Goal: Task Accomplishment & Management: Use online tool/utility

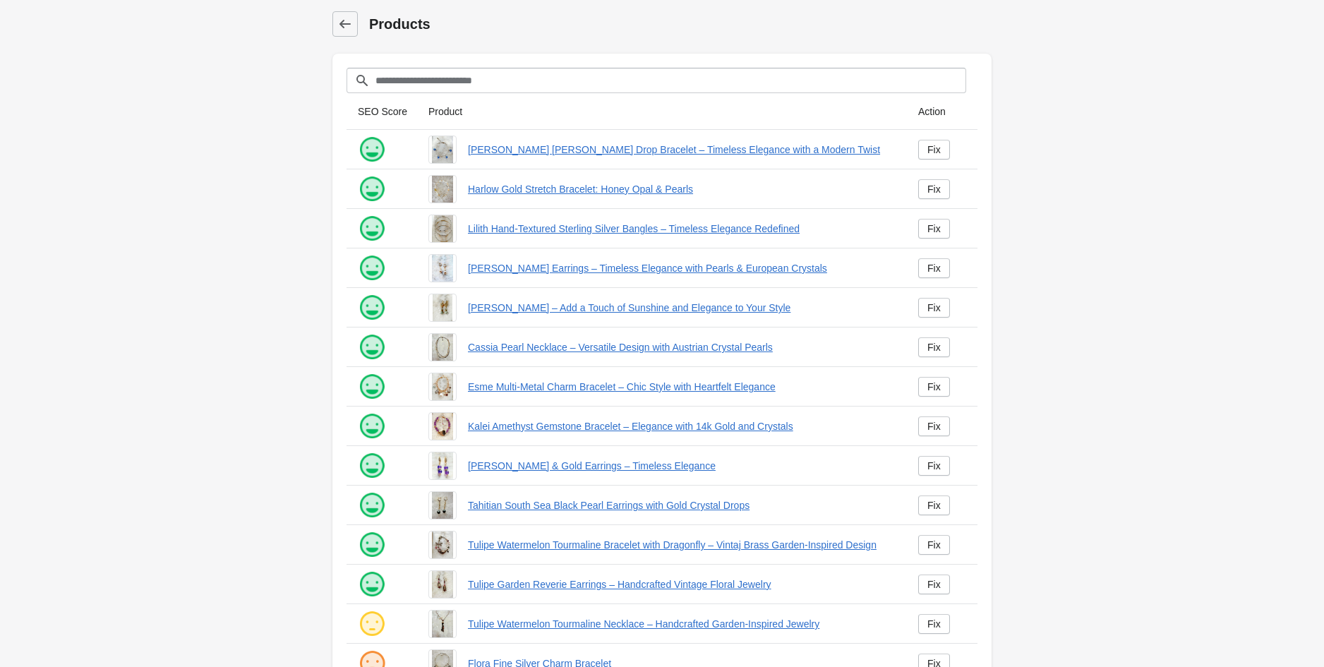
scroll to position [112, 0]
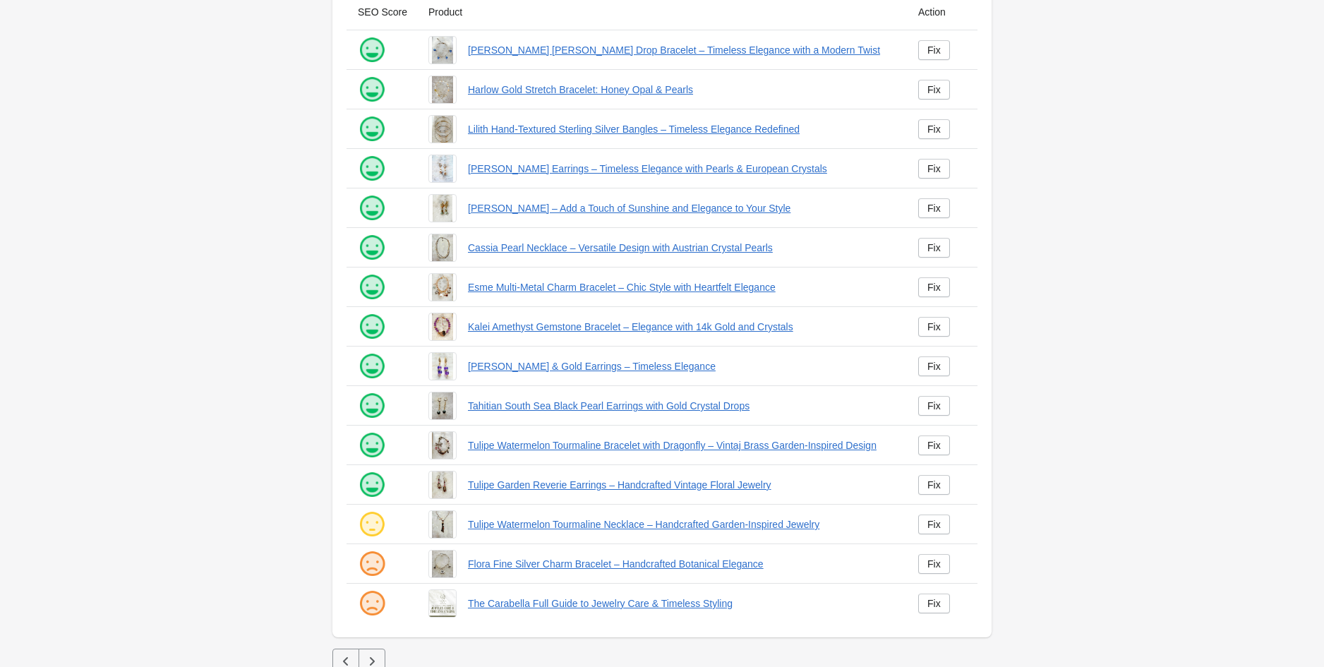
scroll to position [112, 0]
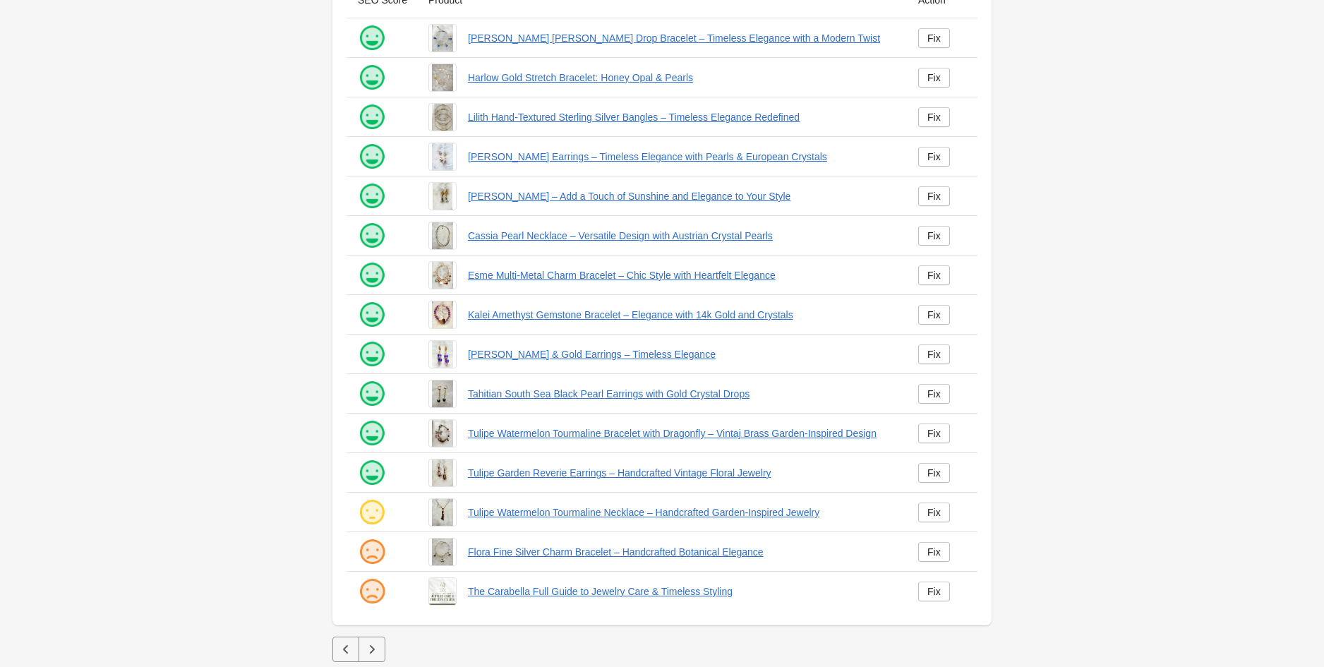
click at [377, 517] on img at bounding box center [372, 512] width 28 height 28
drag, startPoint x: 460, startPoint y: 553, endPoint x: 774, endPoint y: 549, distance: 313.4
click at [774, 549] on div "Flora Fine Silver Charm Bracelet – Handcrafted Botanical Elegance" at bounding box center [656, 547] width 479 height 40
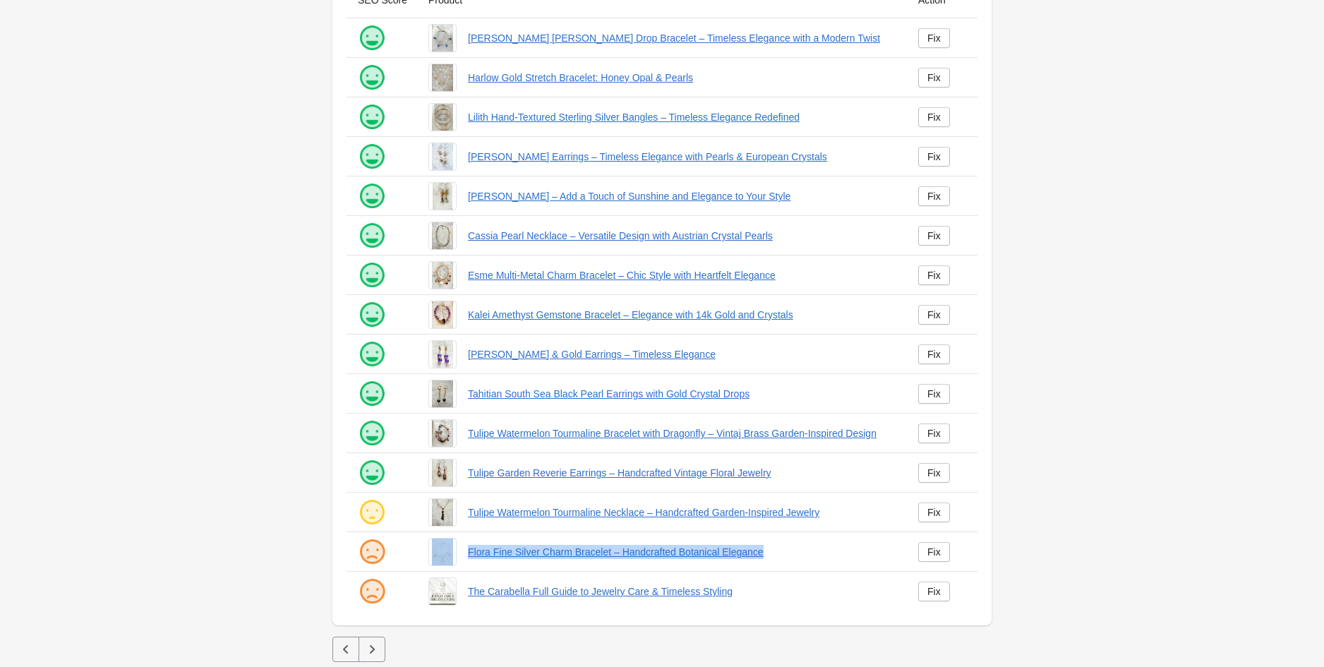
copy div "Flora Fine Silver Charm Bracelet – Handcrafted Botanical Elegance"
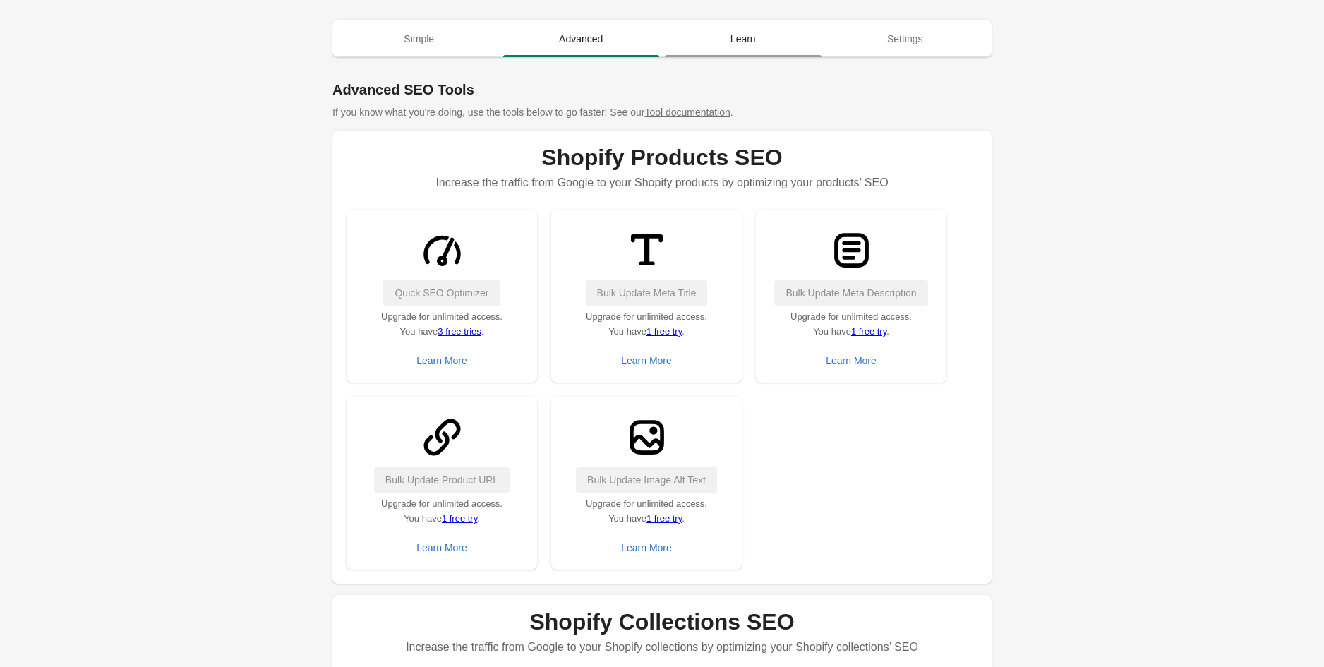
click at [727, 43] on span "Learn" at bounding box center [743, 38] width 157 height 25
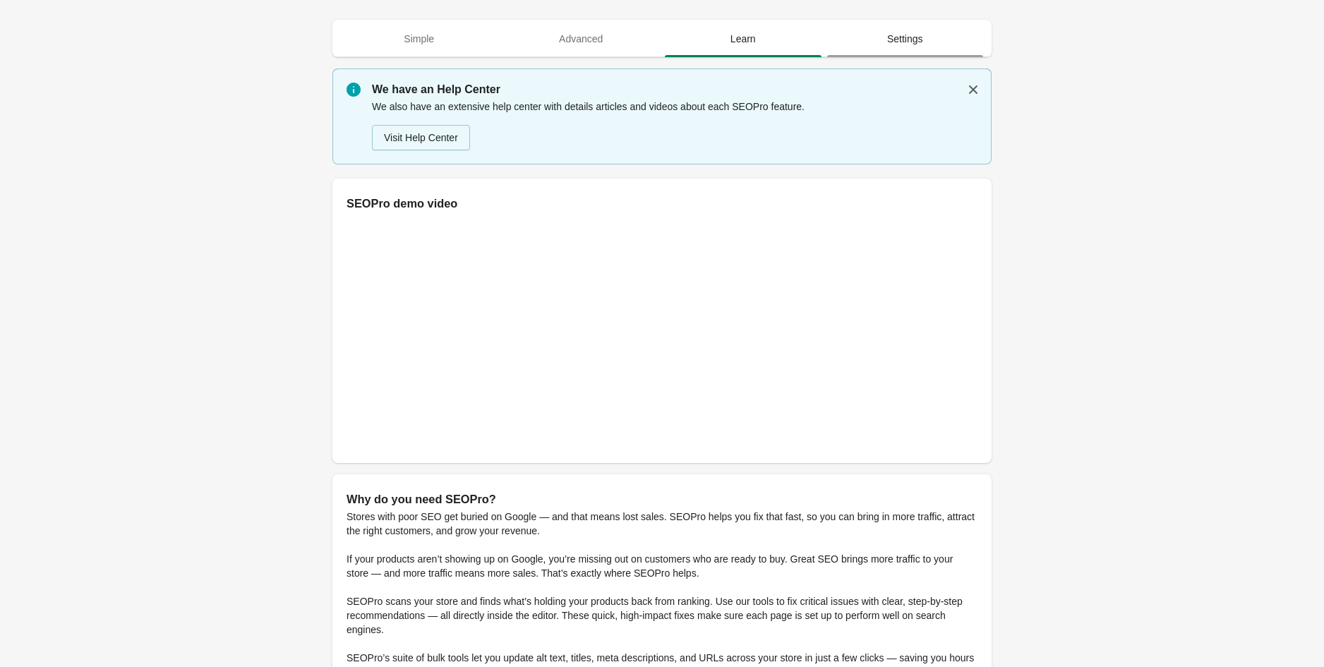
click at [880, 37] on span "Settings" at bounding box center [905, 38] width 157 height 25
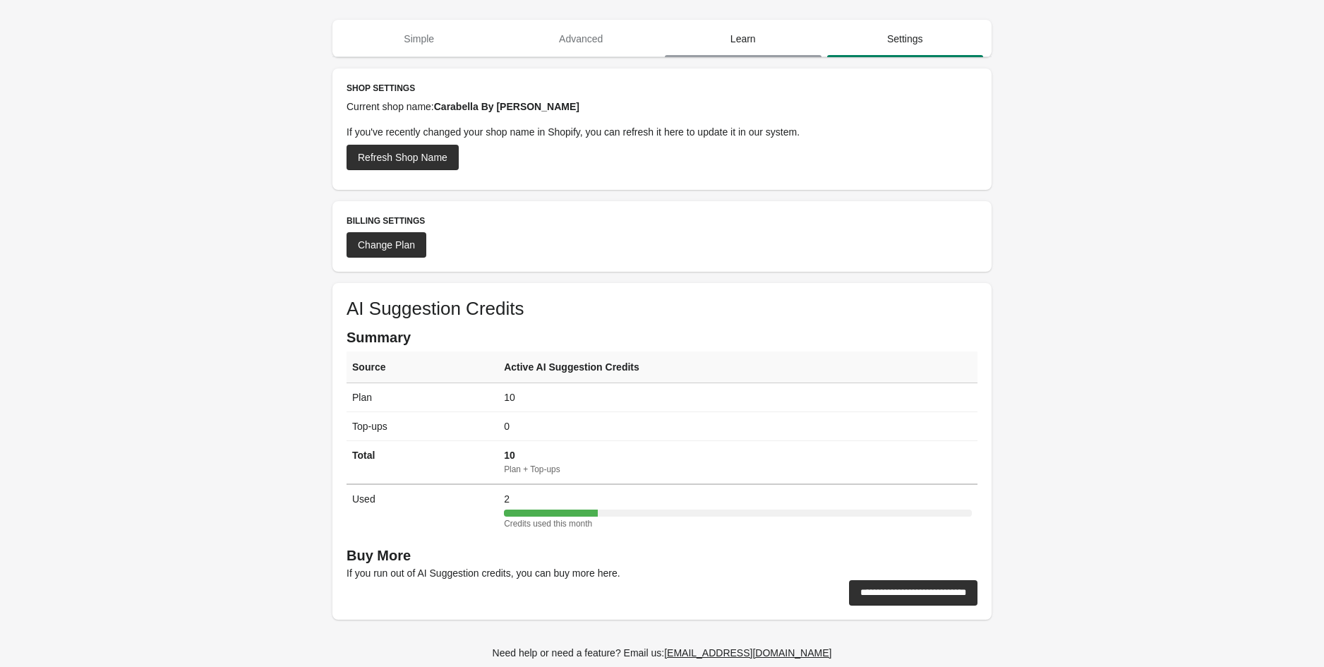
click at [776, 42] on span "Learn" at bounding box center [743, 38] width 157 height 25
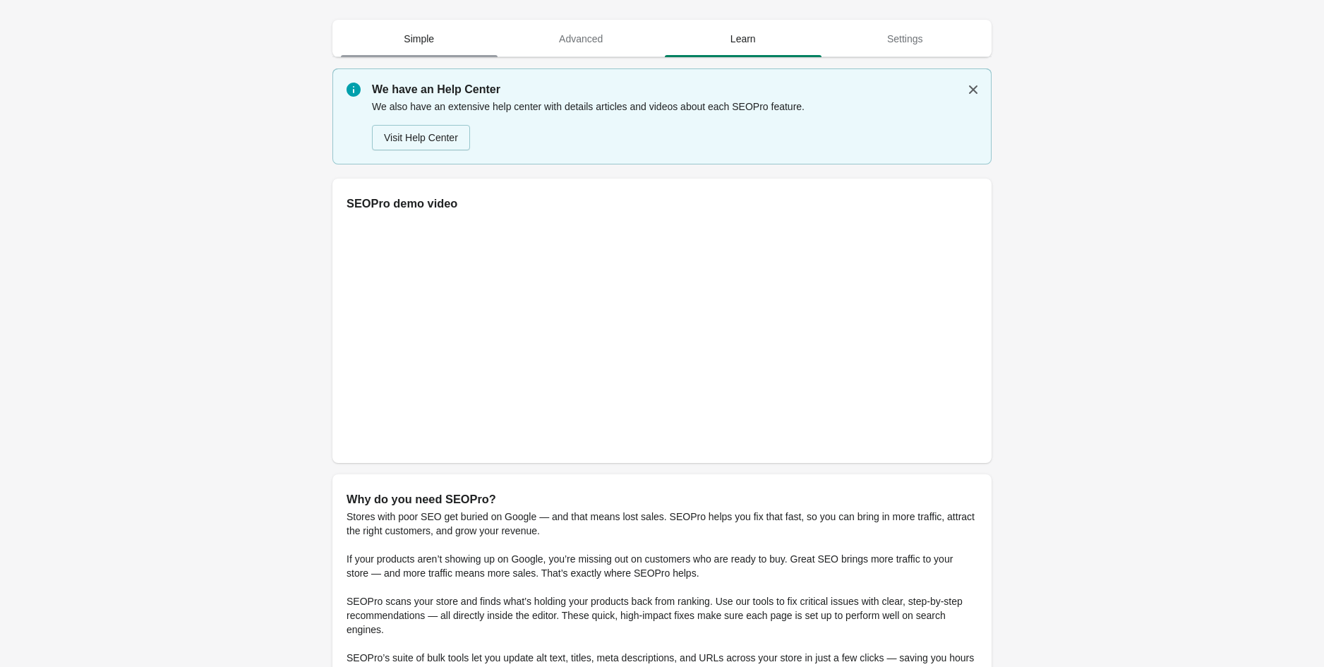
click at [425, 35] on span "Simple" at bounding box center [419, 38] width 157 height 25
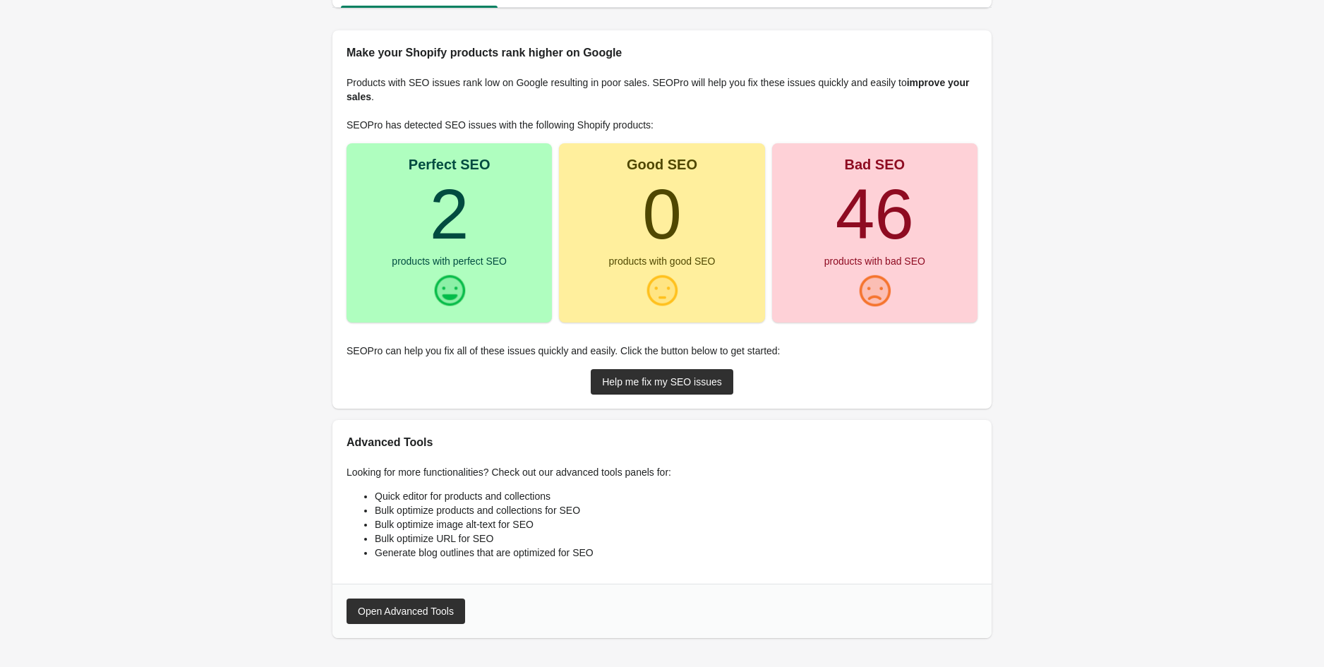
scroll to position [89, 0]
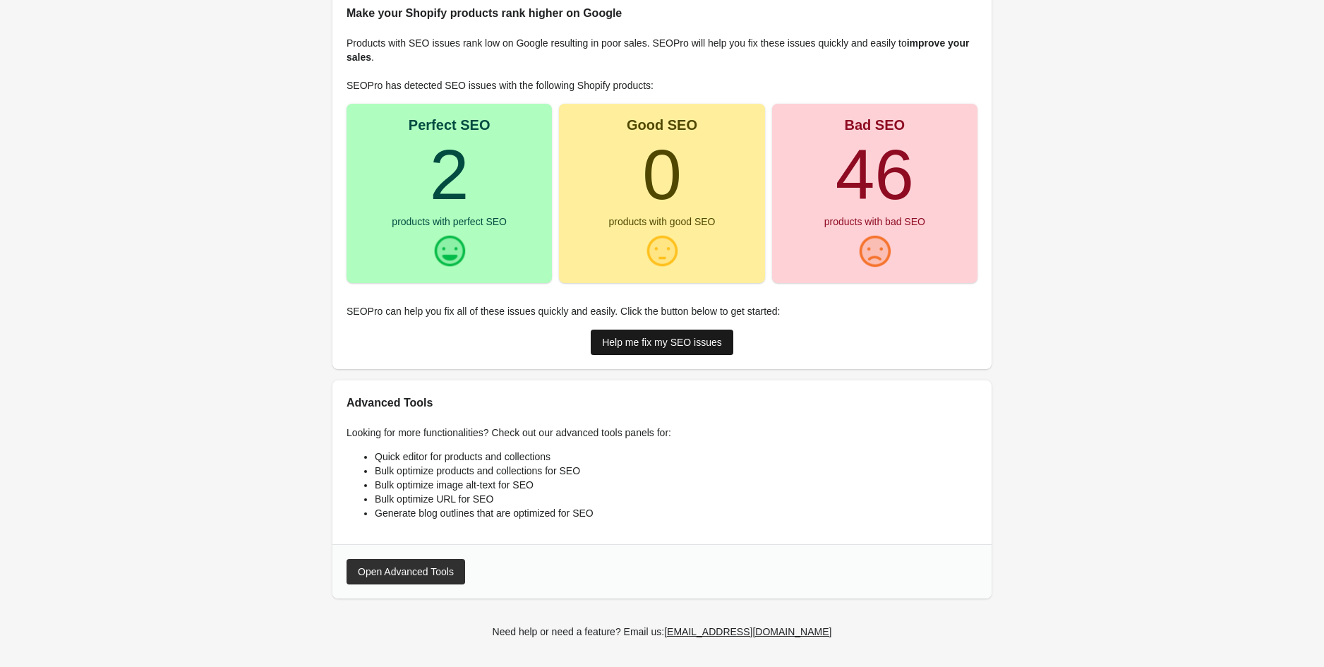
click at [666, 342] on div "Help me fix my SEO issues" at bounding box center [662, 342] width 120 height 11
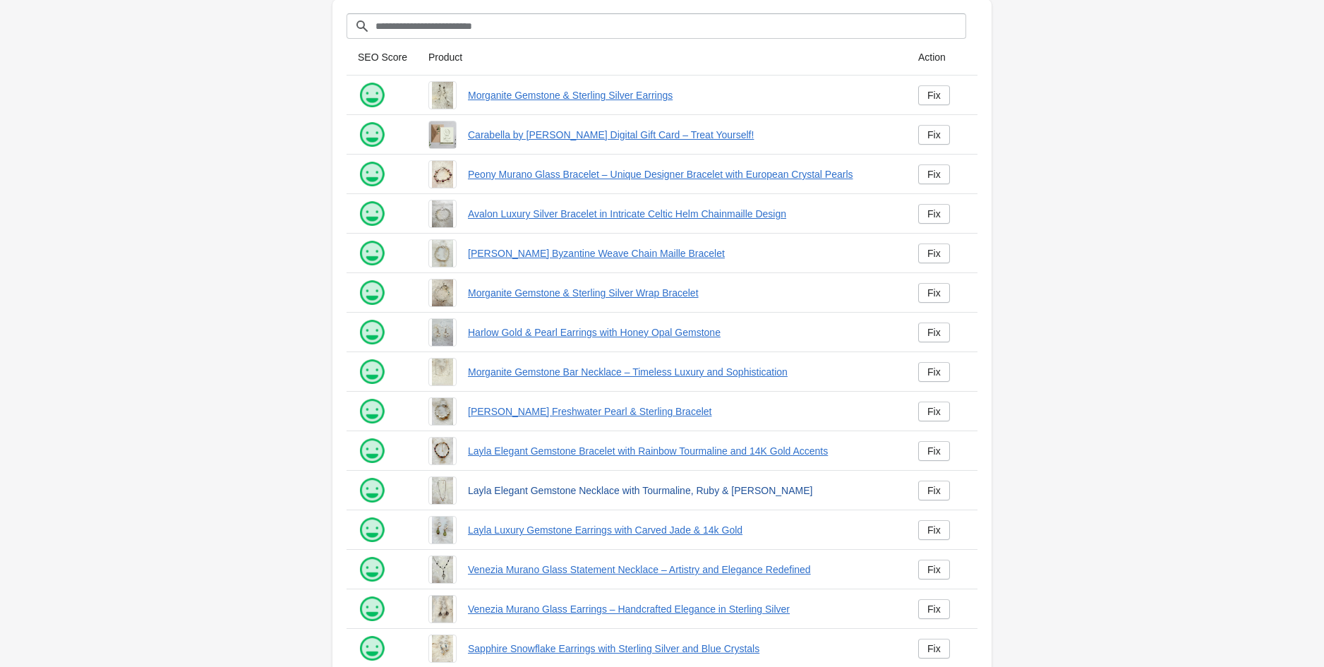
scroll to position [112, 0]
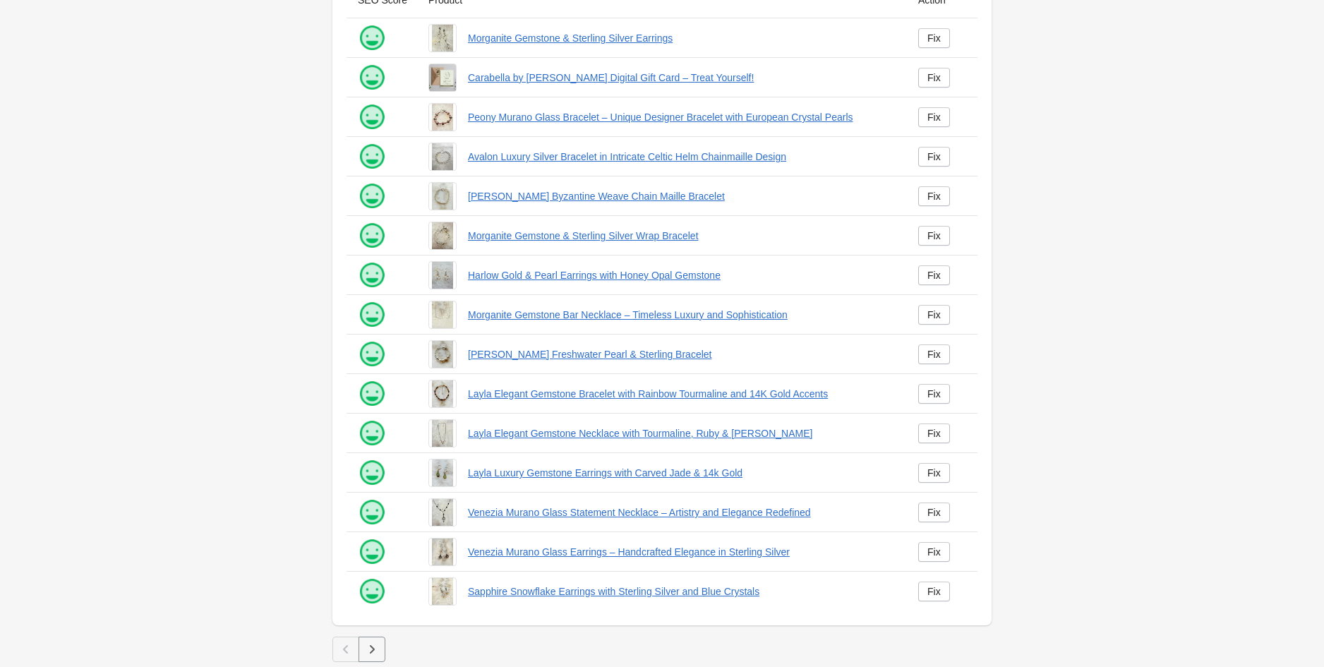
click at [378, 644] on icon "button" at bounding box center [372, 649] width 14 height 14
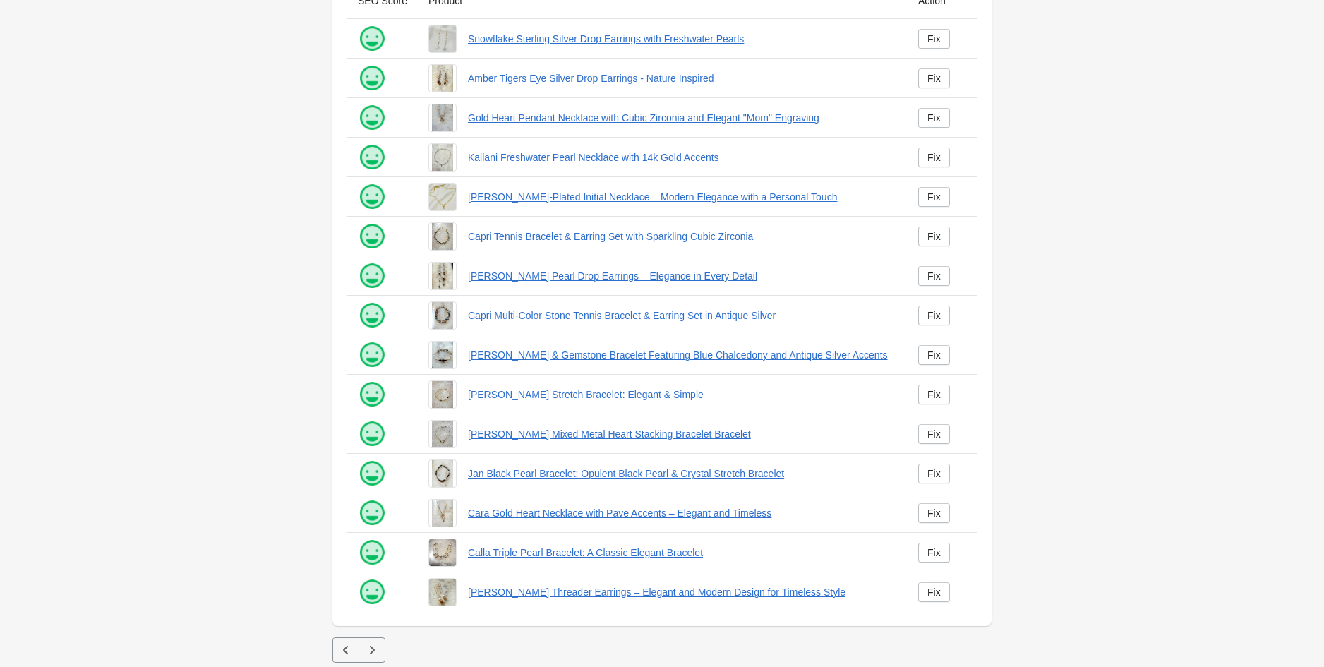
scroll to position [112, 0]
click at [368, 640] on button "button" at bounding box center [372, 649] width 27 height 25
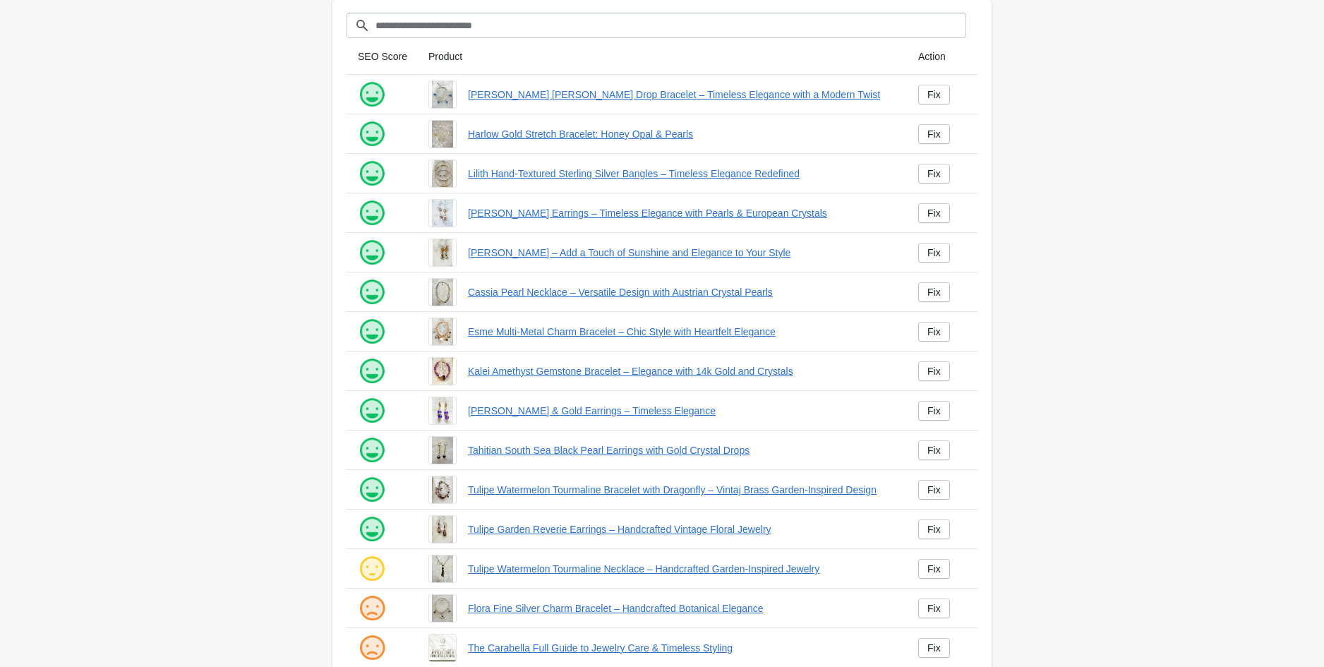
scroll to position [112, 0]
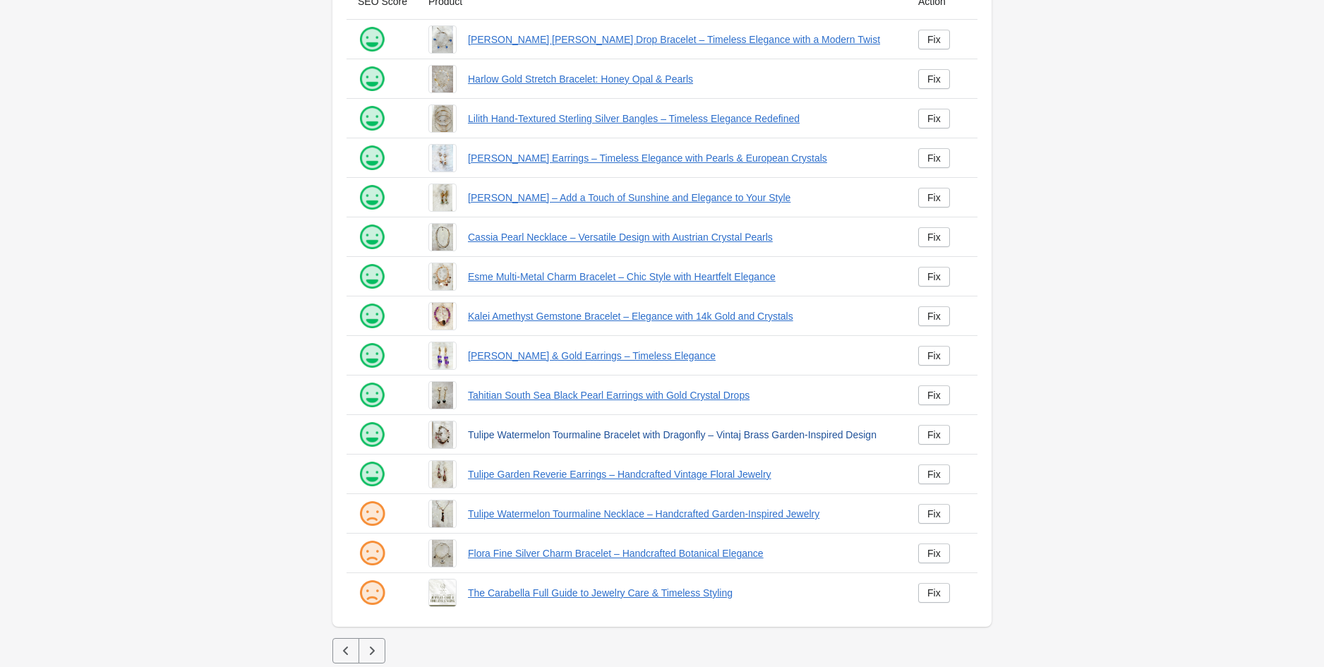
scroll to position [112, 0]
click at [553, 476] on link "Tulipe Garden Reverie Earrings – Handcrafted Vintage Floral Jewelry" at bounding box center [682, 473] width 428 height 14
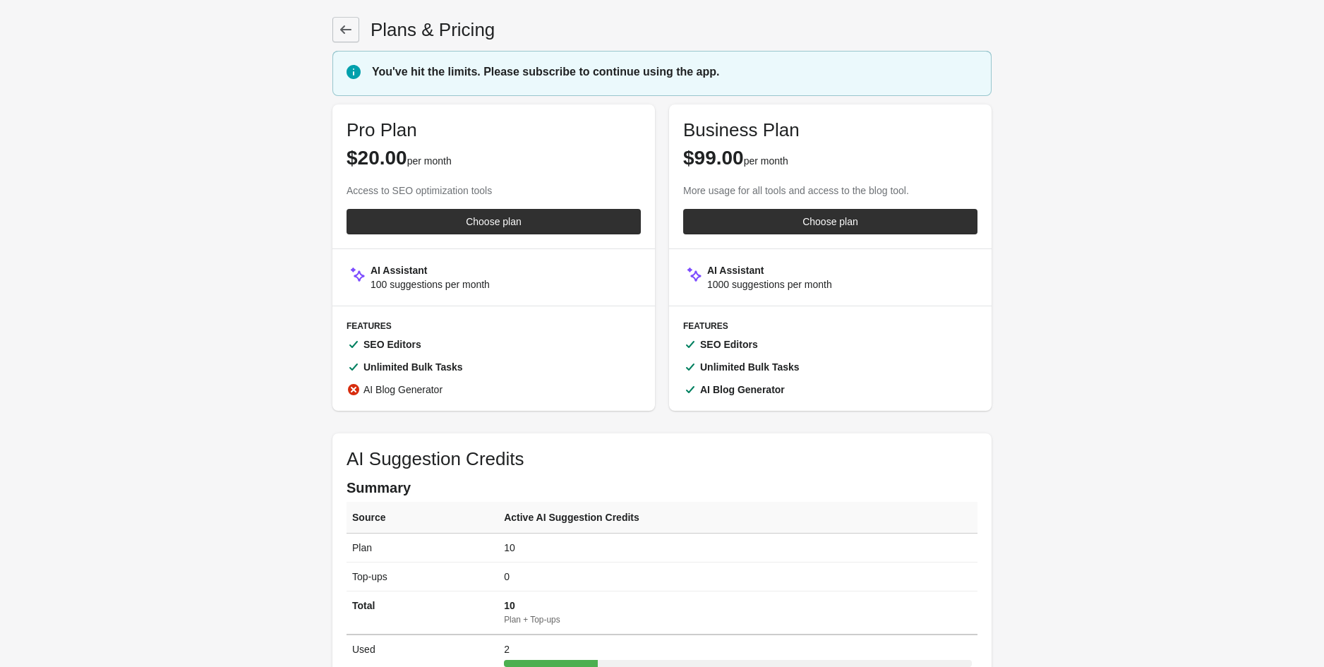
click at [343, 18] on link at bounding box center [345, 29] width 27 height 25
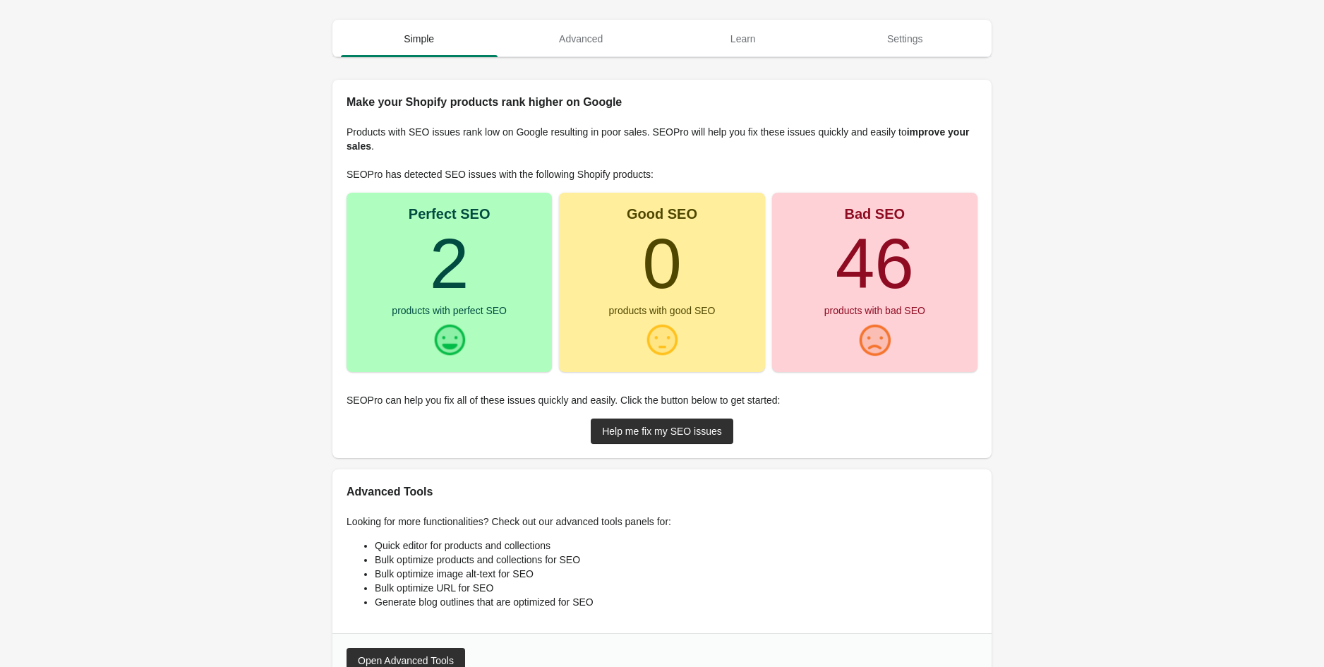
click at [647, 310] on div "products with good SEO" at bounding box center [662, 311] width 107 height 10
click at [508, 288] on div "Perfect SEO 2 products with perfect SEO" at bounding box center [449, 282] width 205 height 179
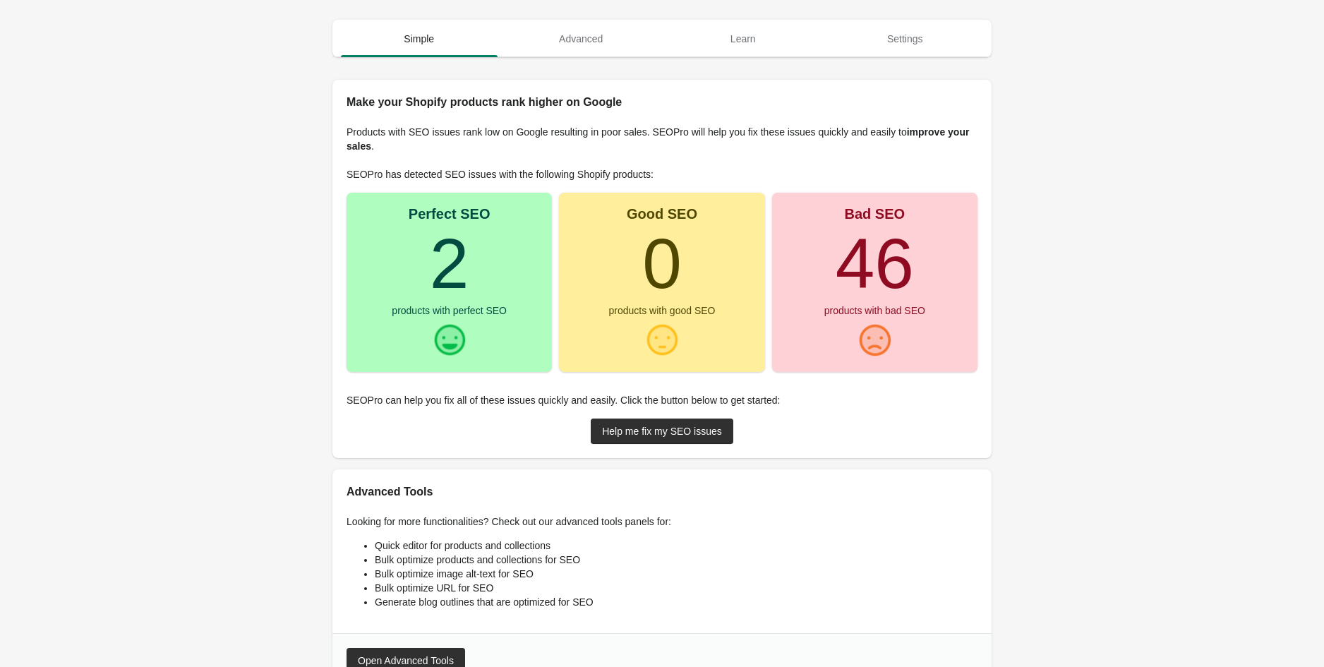
click at [508, 288] on div "Perfect SEO 2 products with perfect SEO" at bounding box center [449, 282] width 205 height 179
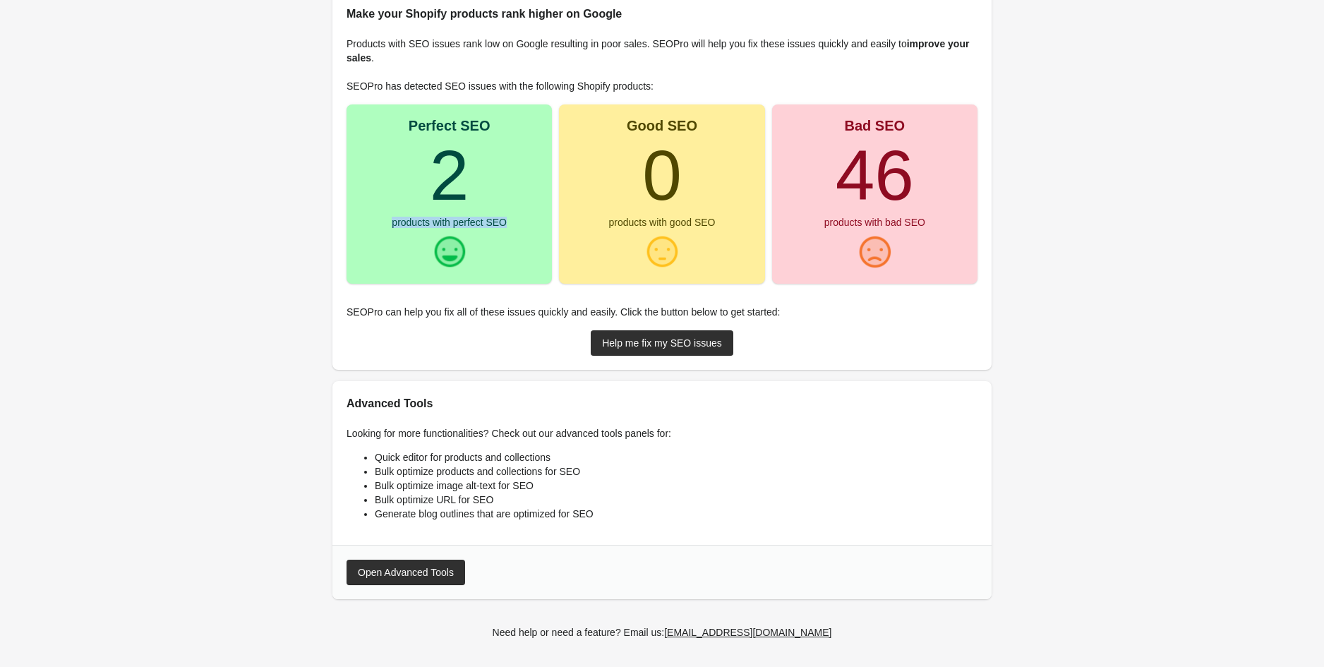
scroll to position [89, 0]
click at [864, 121] on div "Bad SEO" at bounding box center [875, 125] width 61 height 14
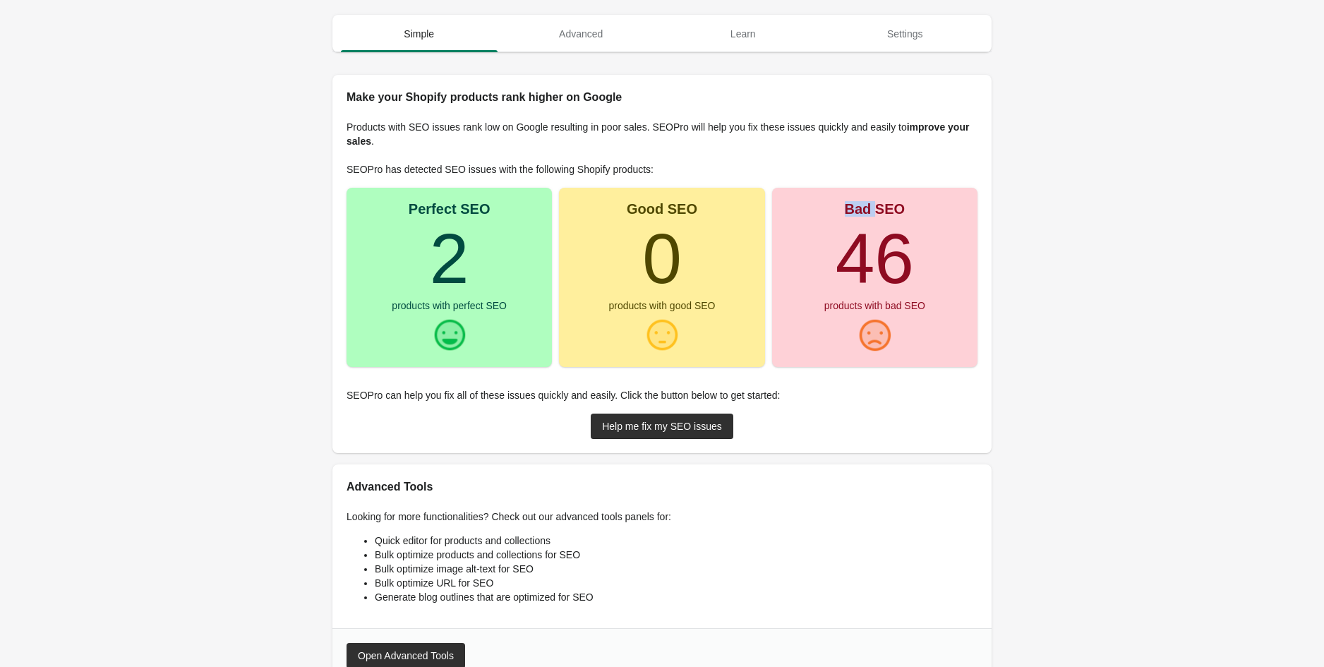
scroll to position [0, 0]
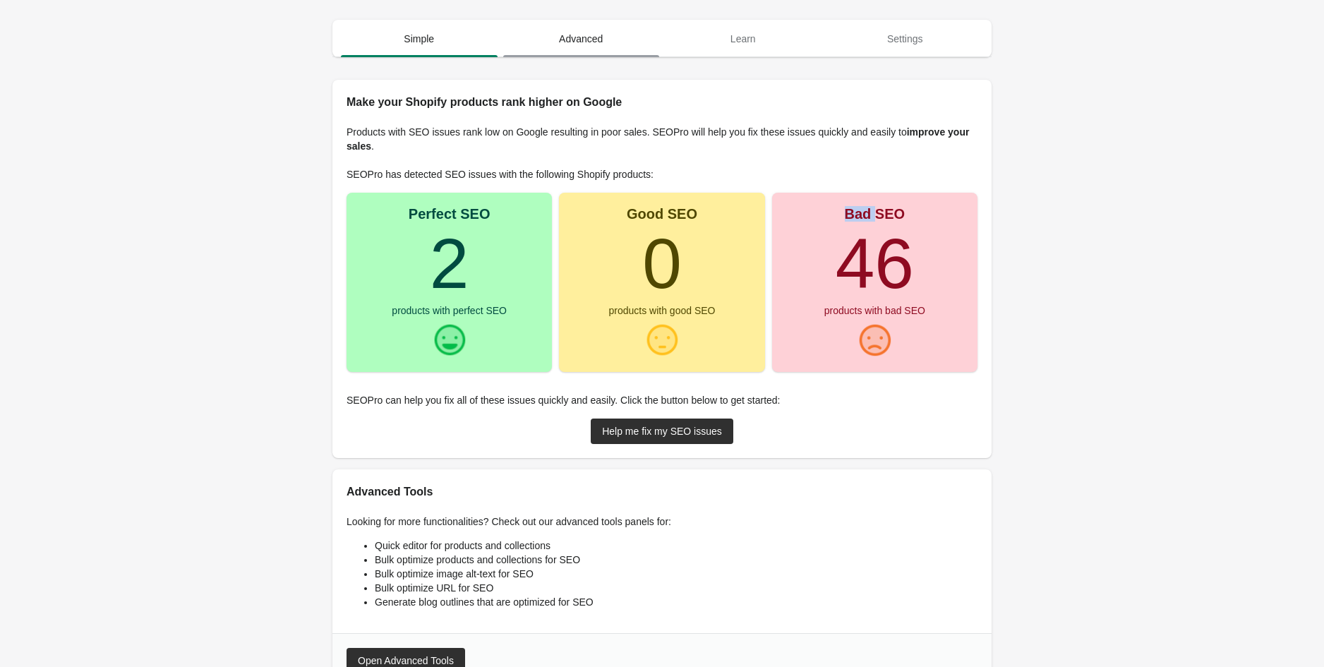
click at [586, 42] on span "Advanced" at bounding box center [581, 38] width 157 height 25
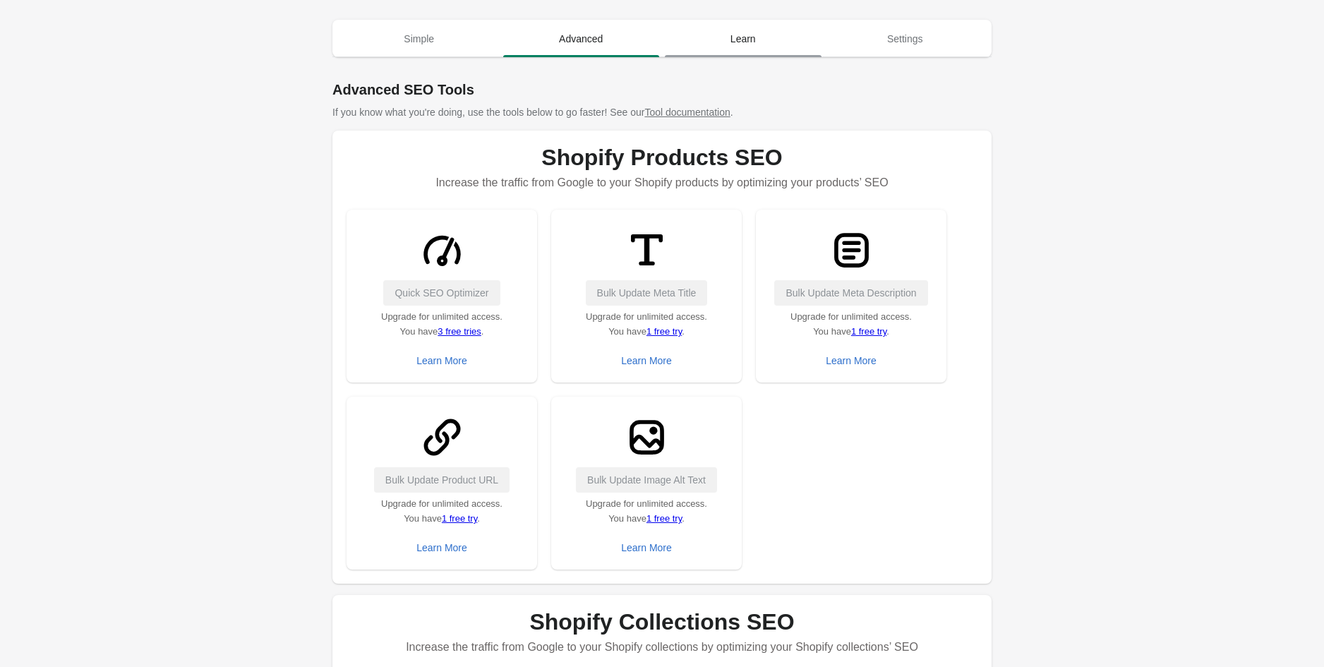
click at [764, 39] on span "Learn" at bounding box center [743, 38] width 157 height 25
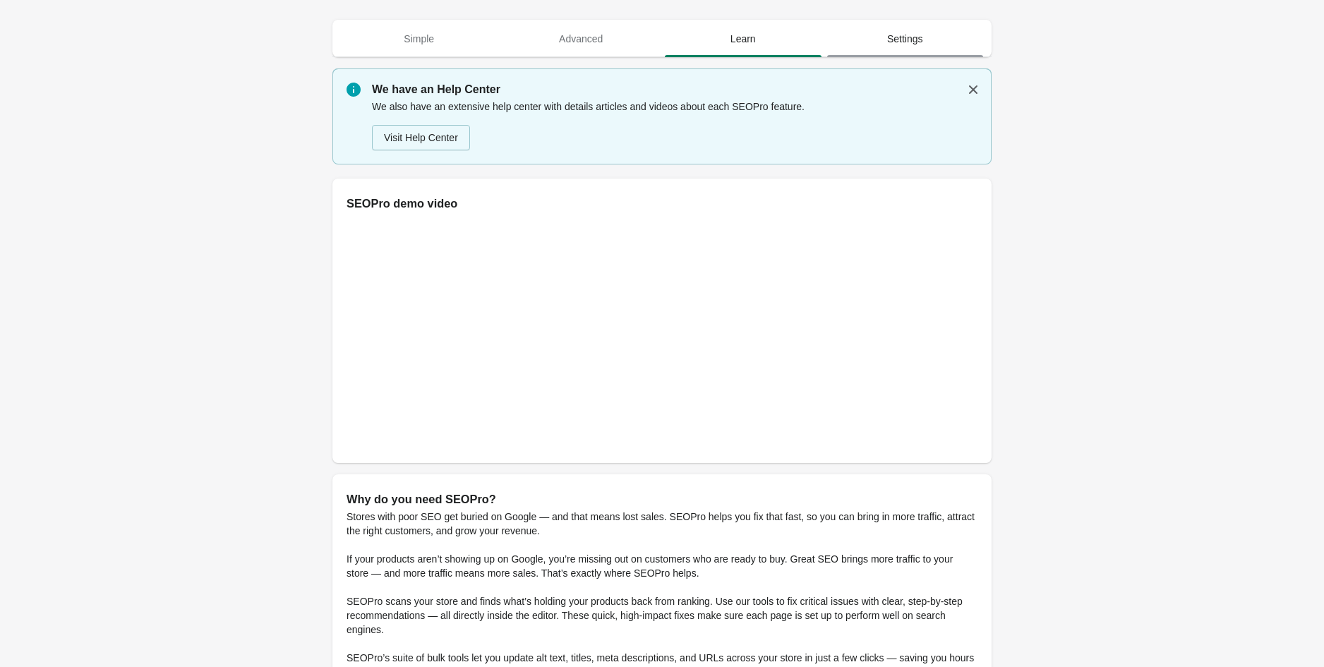
click at [884, 41] on span "Settings" at bounding box center [905, 38] width 157 height 25
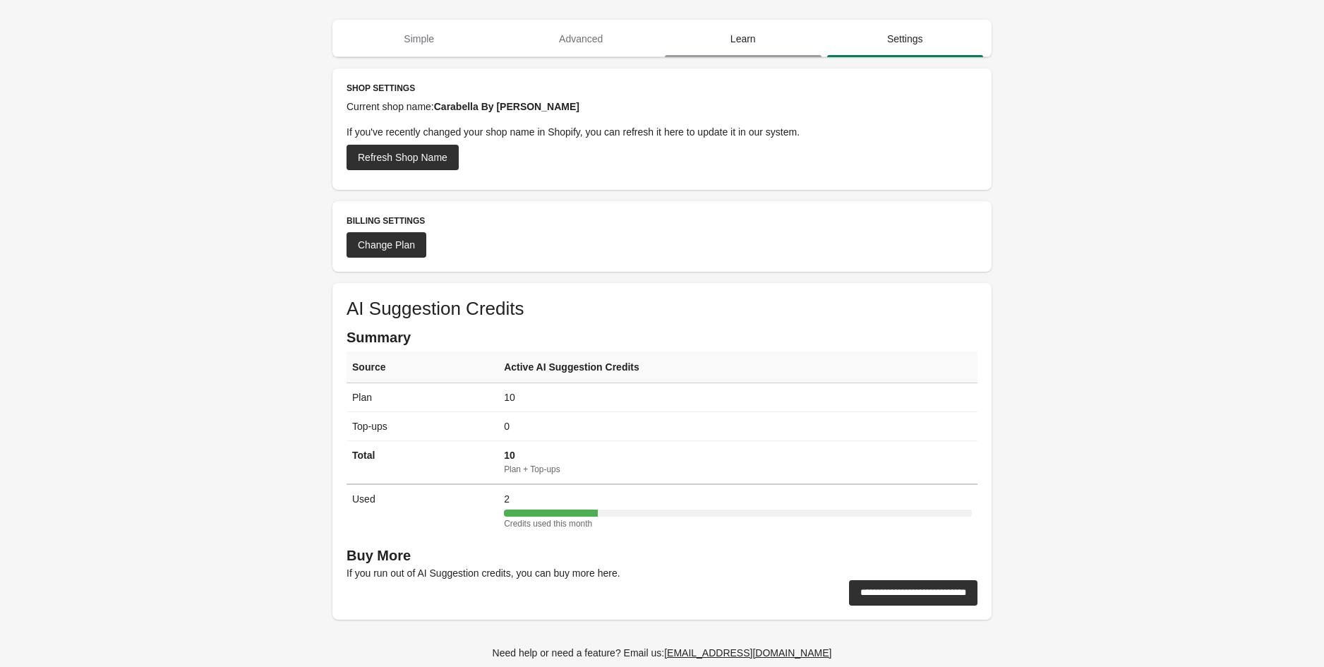
click at [760, 49] on span "Learn" at bounding box center [743, 38] width 157 height 25
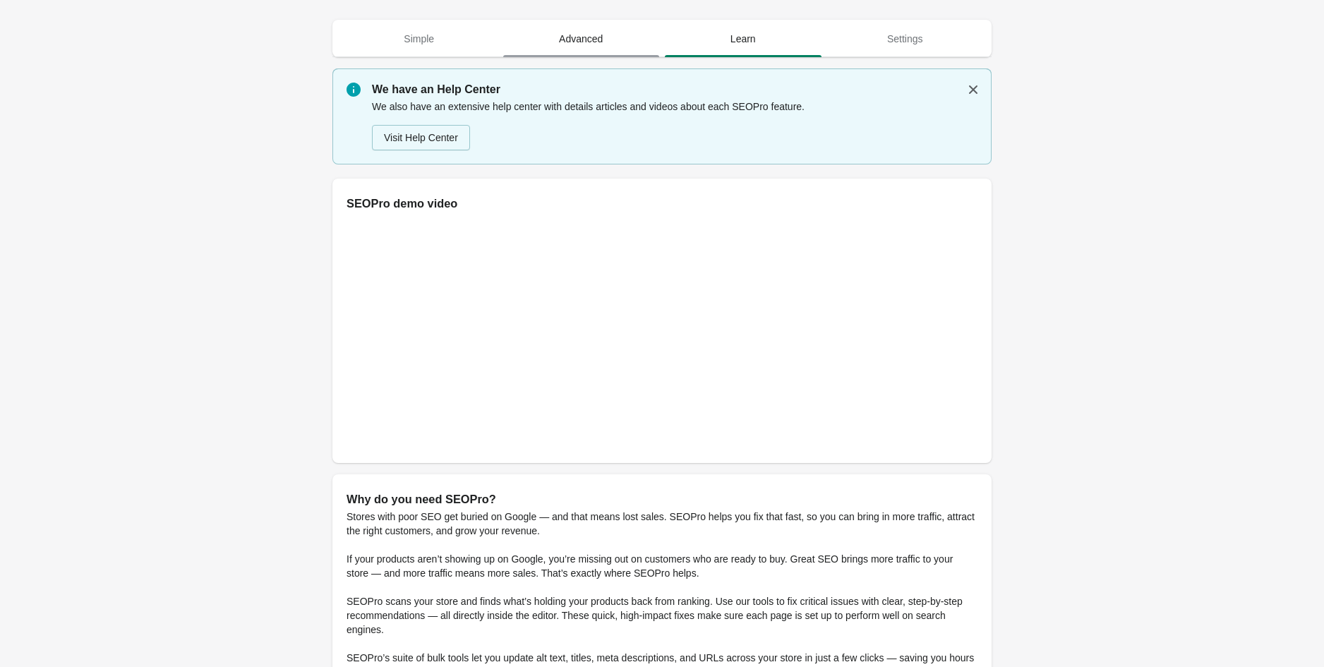
click at [605, 38] on span "Advanced" at bounding box center [581, 38] width 157 height 25
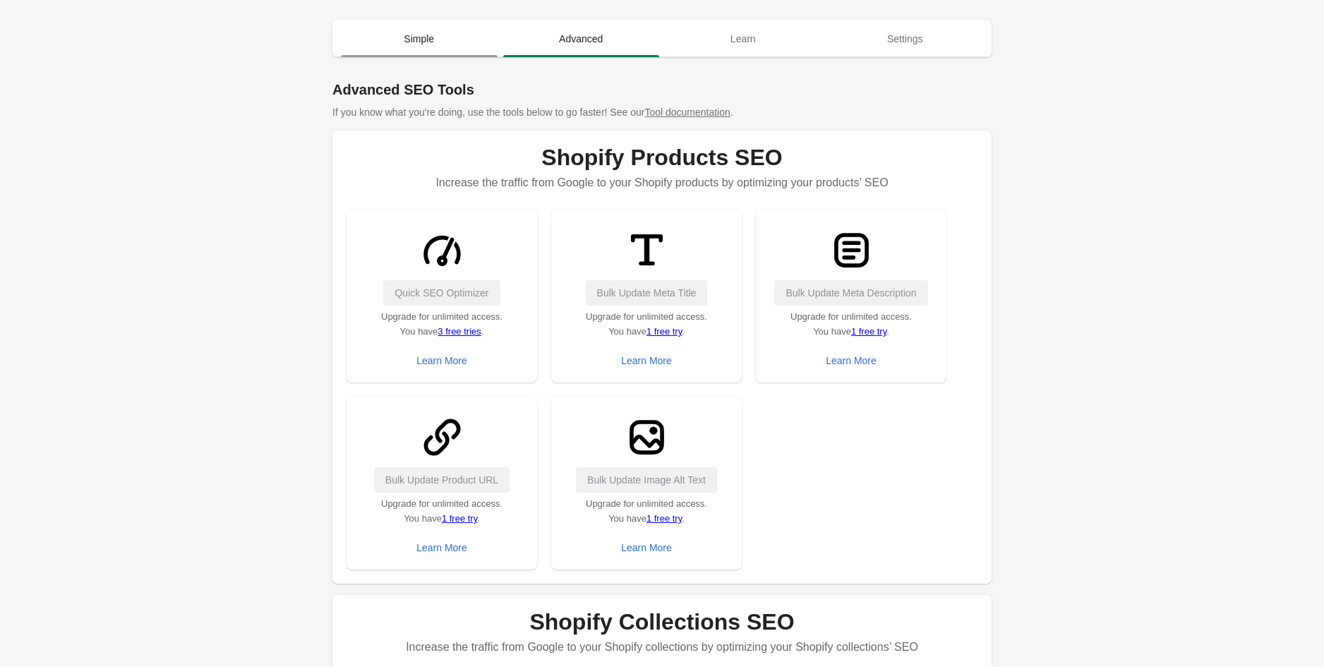
click at [448, 49] on span "Simple" at bounding box center [419, 38] width 157 height 25
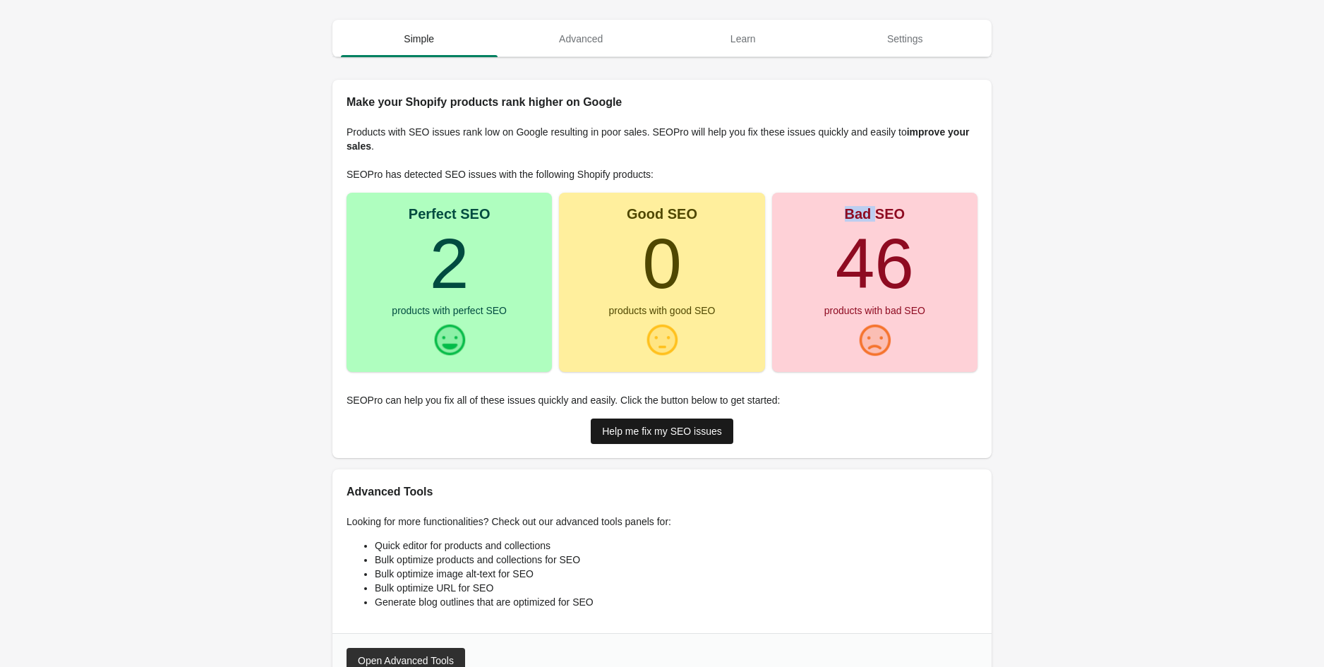
drag, startPoint x: 624, startPoint y: 425, endPoint x: 611, endPoint y: 423, distance: 12.9
click at [623, 426] on div "Help me fix my SEO issues" at bounding box center [662, 431] width 120 height 11
click at [680, 416] on div "Products with SEO issues rank low on Google resulting in poor sales. SEOPro wil…" at bounding box center [662, 279] width 631 height 330
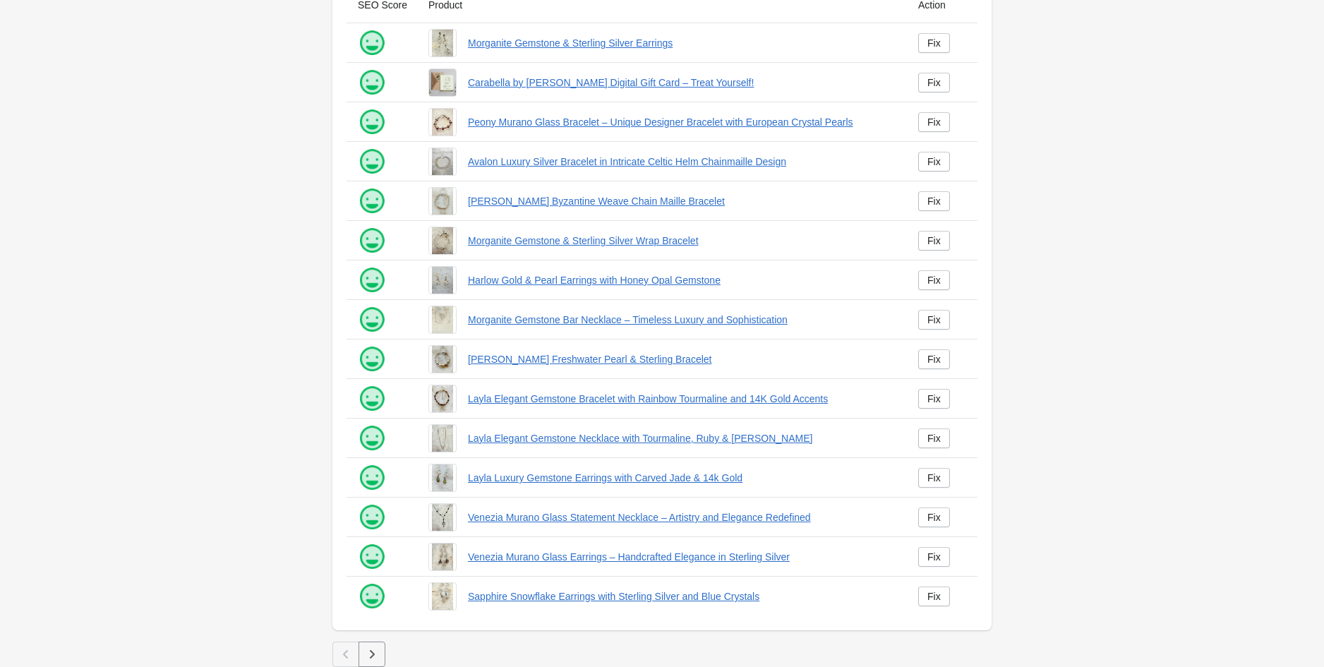
scroll to position [112, 0]
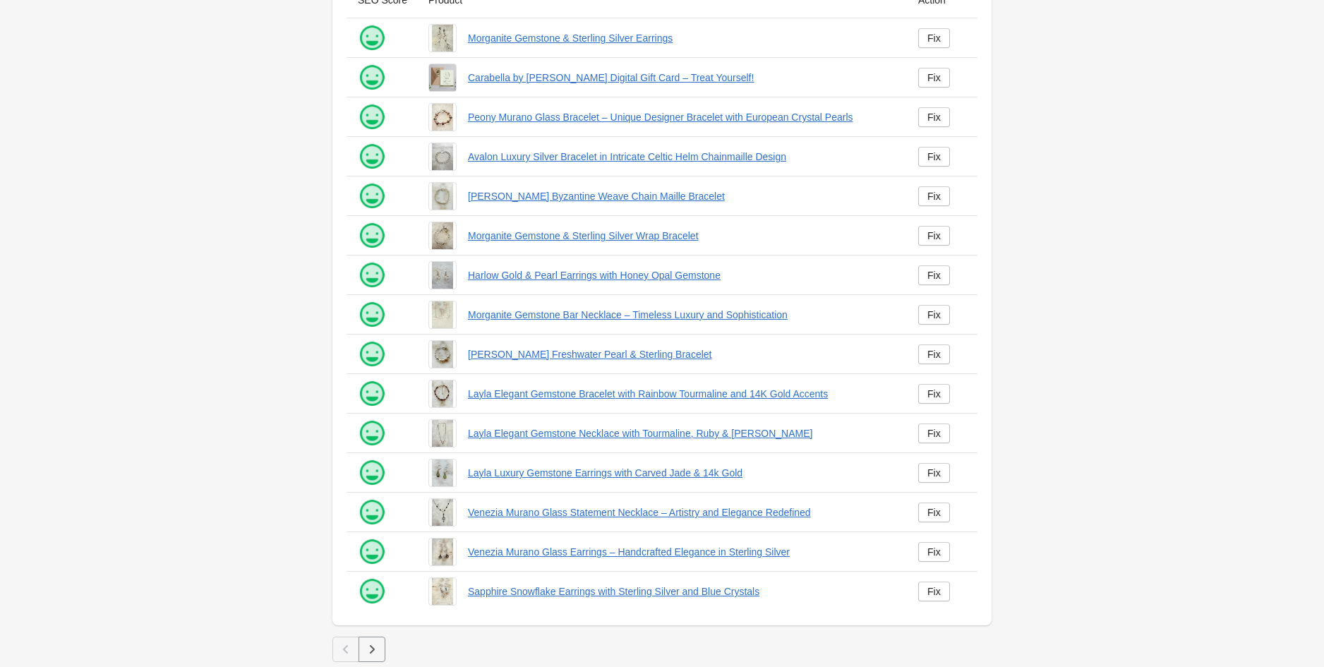
click at [381, 637] on button "button" at bounding box center [372, 649] width 27 height 25
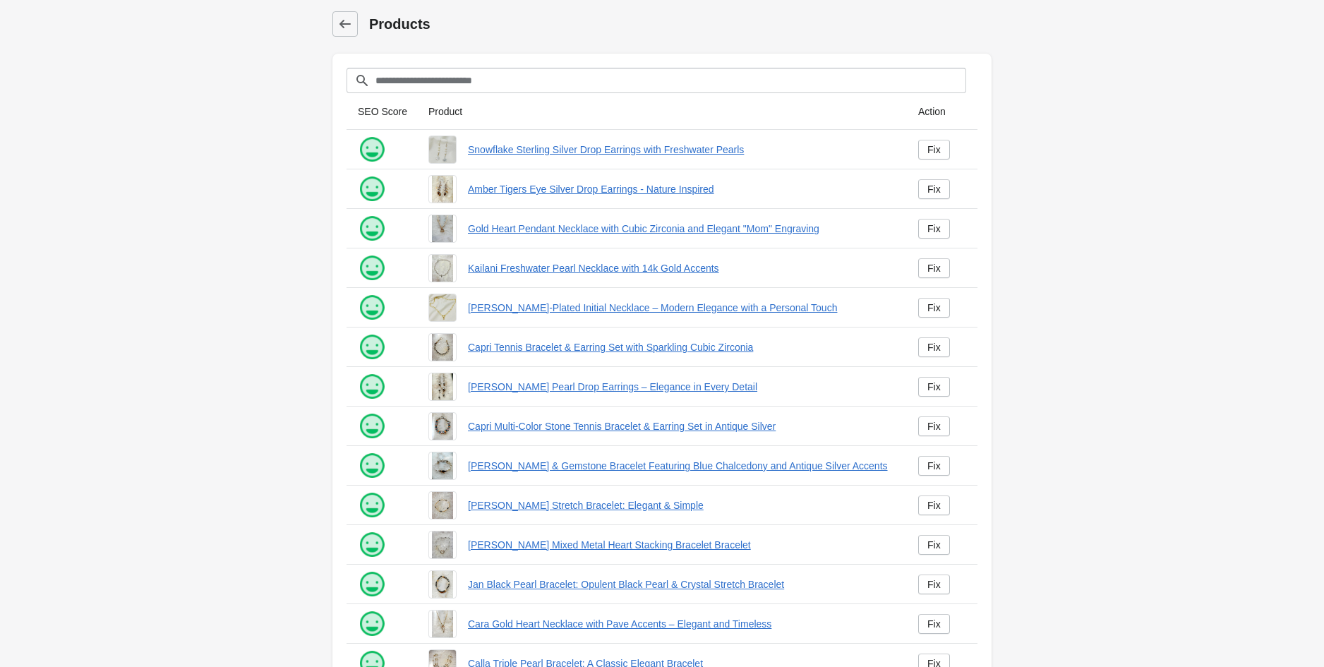
scroll to position [112, 0]
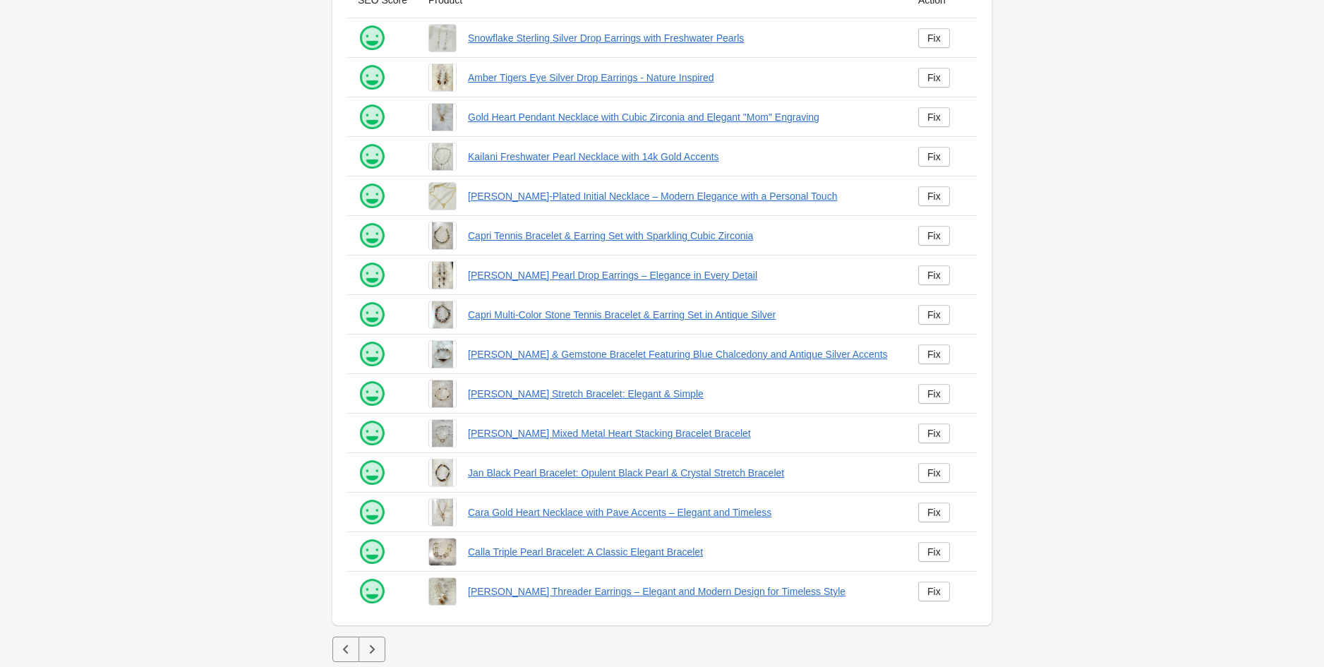
click at [377, 644] on icon "button" at bounding box center [372, 649] width 14 height 14
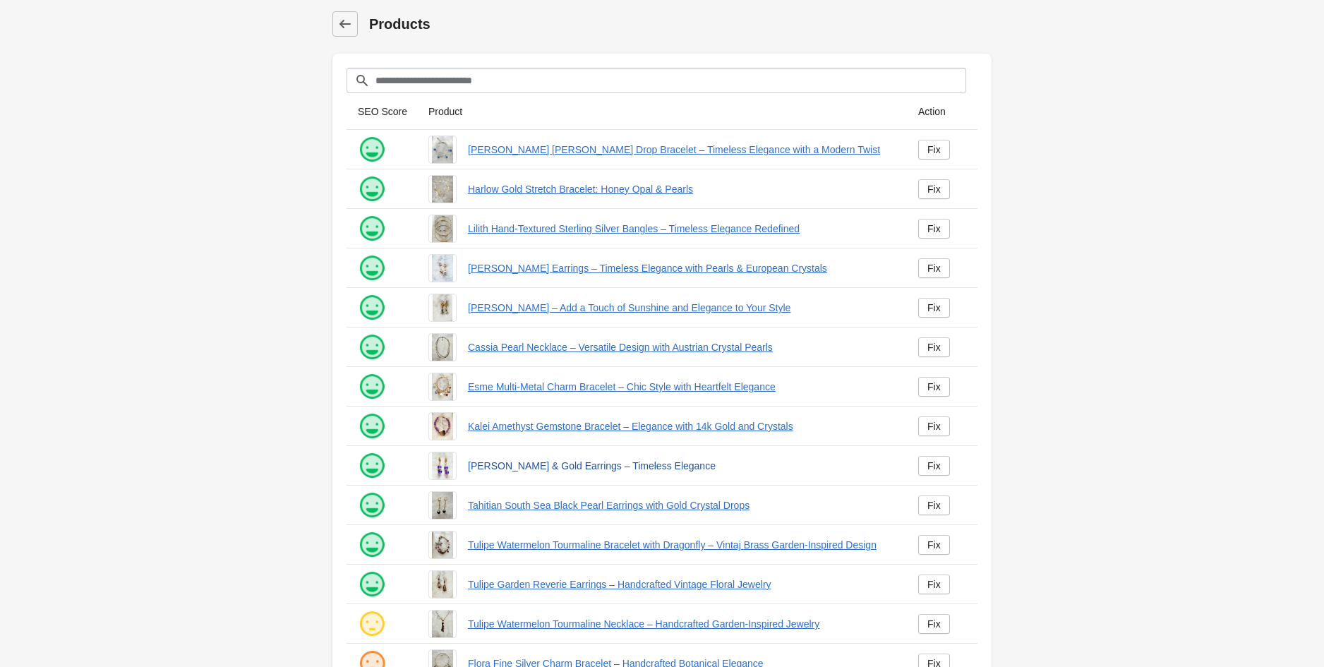
scroll to position [112, 0]
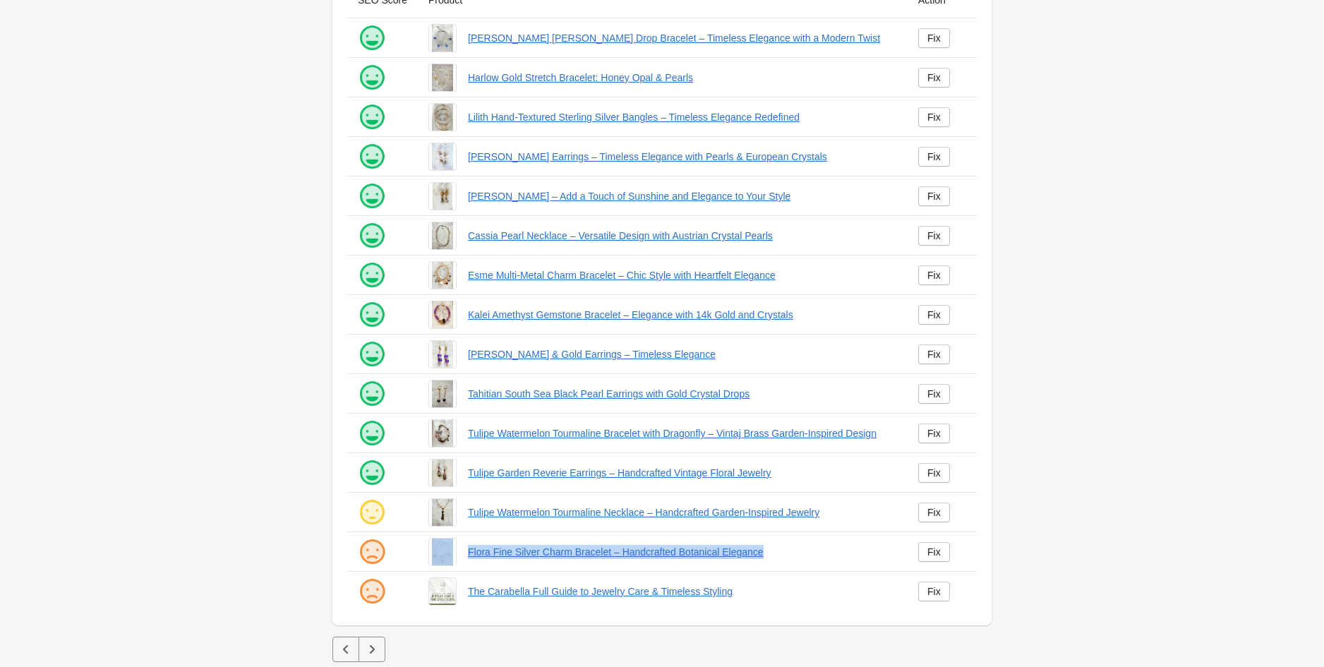
drag, startPoint x: 462, startPoint y: 548, endPoint x: 815, endPoint y: 559, distance: 353.1
click at [815, 559] on div "Flora Fine Silver Charm Bracelet – Handcrafted Botanical Elegance" at bounding box center [656, 547] width 479 height 40
copy div "Flora Fine Silver Charm Bracelet – Handcrafted Botanical Elegance"
drag, startPoint x: 574, startPoint y: 590, endPoint x: 181, endPoint y: 428, distance: 424.7
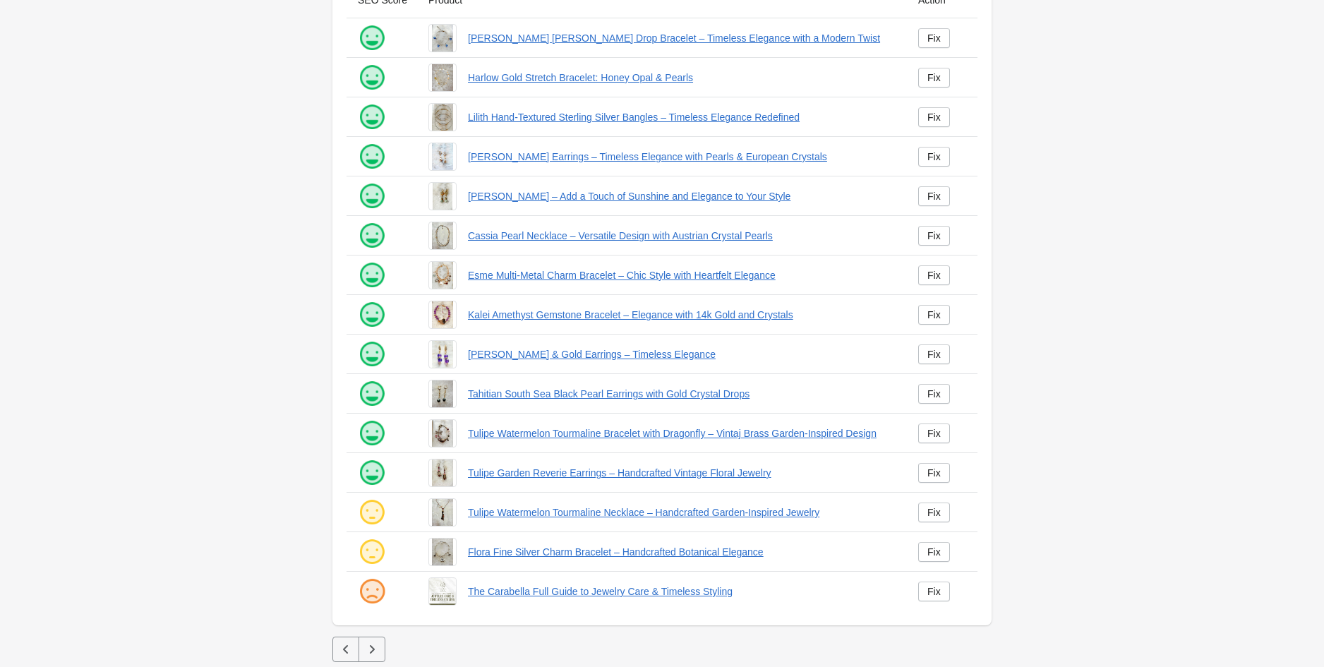
click at [182, 428] on main "Products Your are on the free plan. You have access to only 3 SEO edits, 1 bulk…" at bounding box center [662, 277] width 1324 height 779
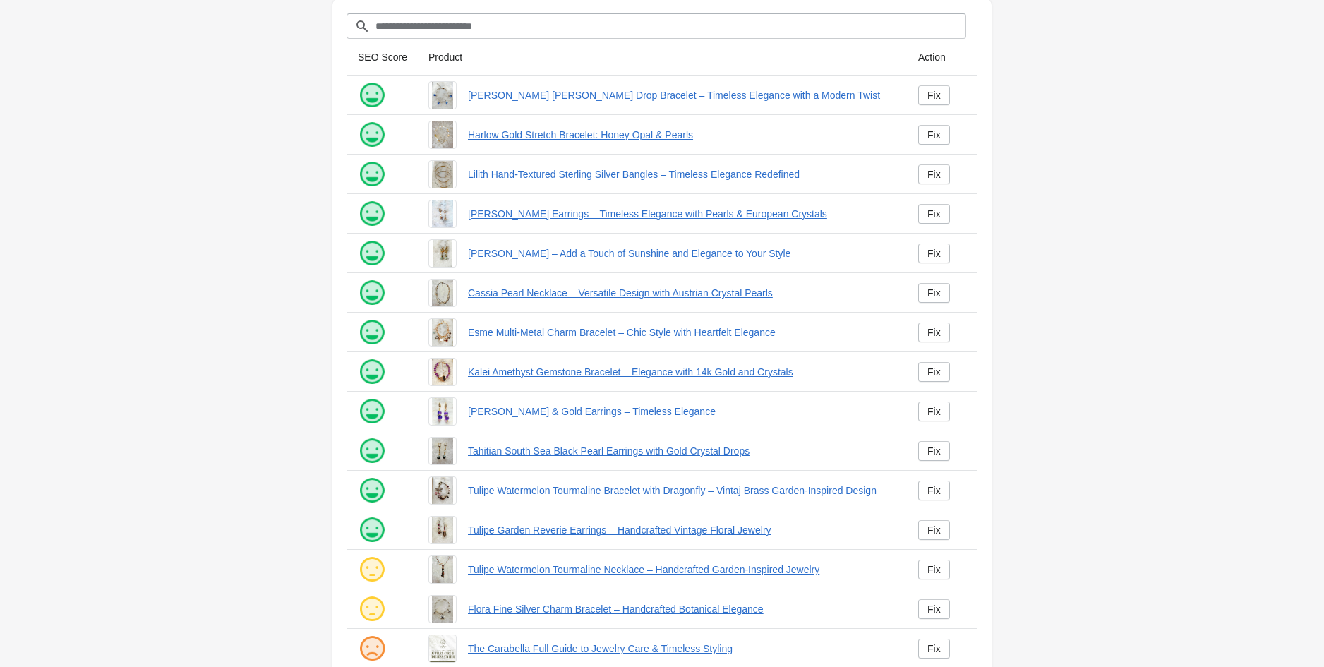
scroll to position [112, 0]
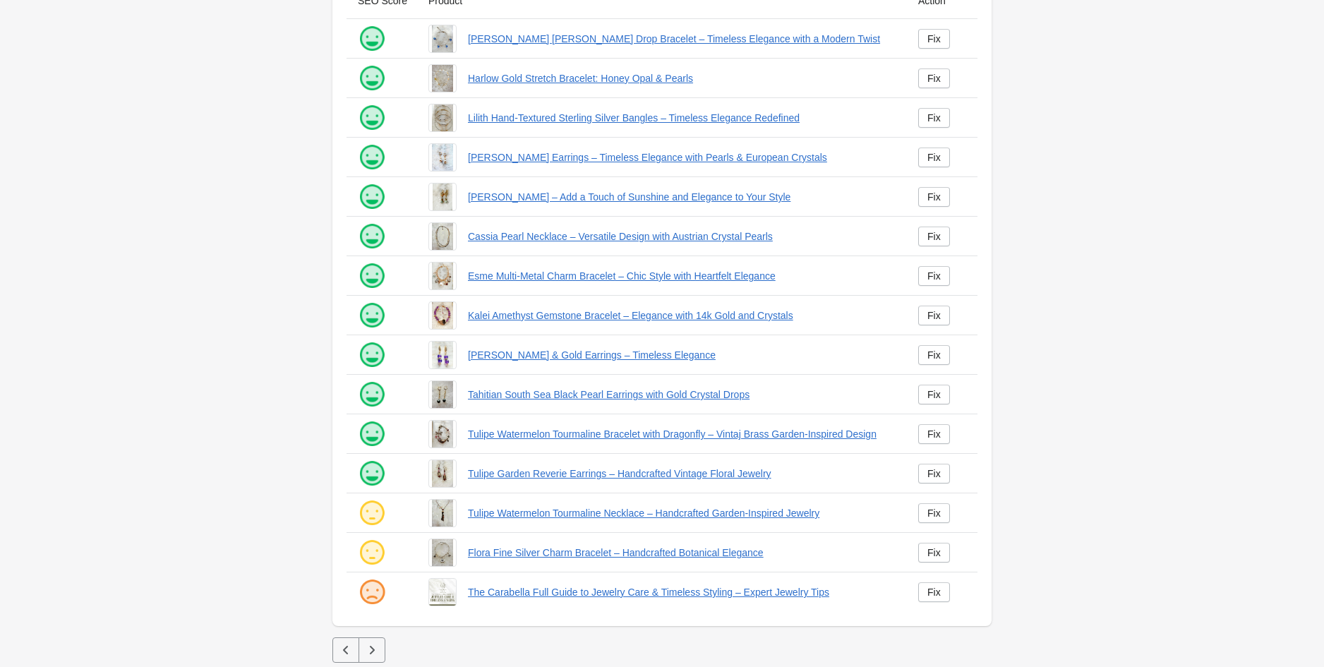
scroll to position [112, 0]
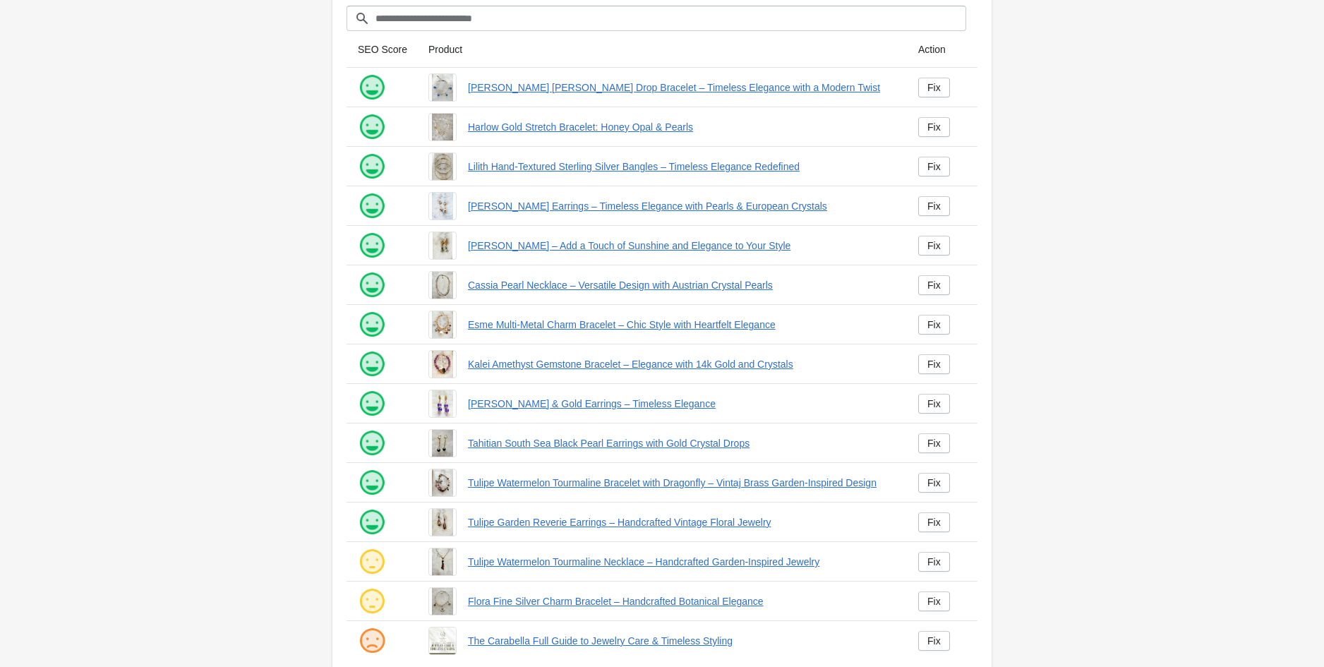
scroll to position [112, 0]
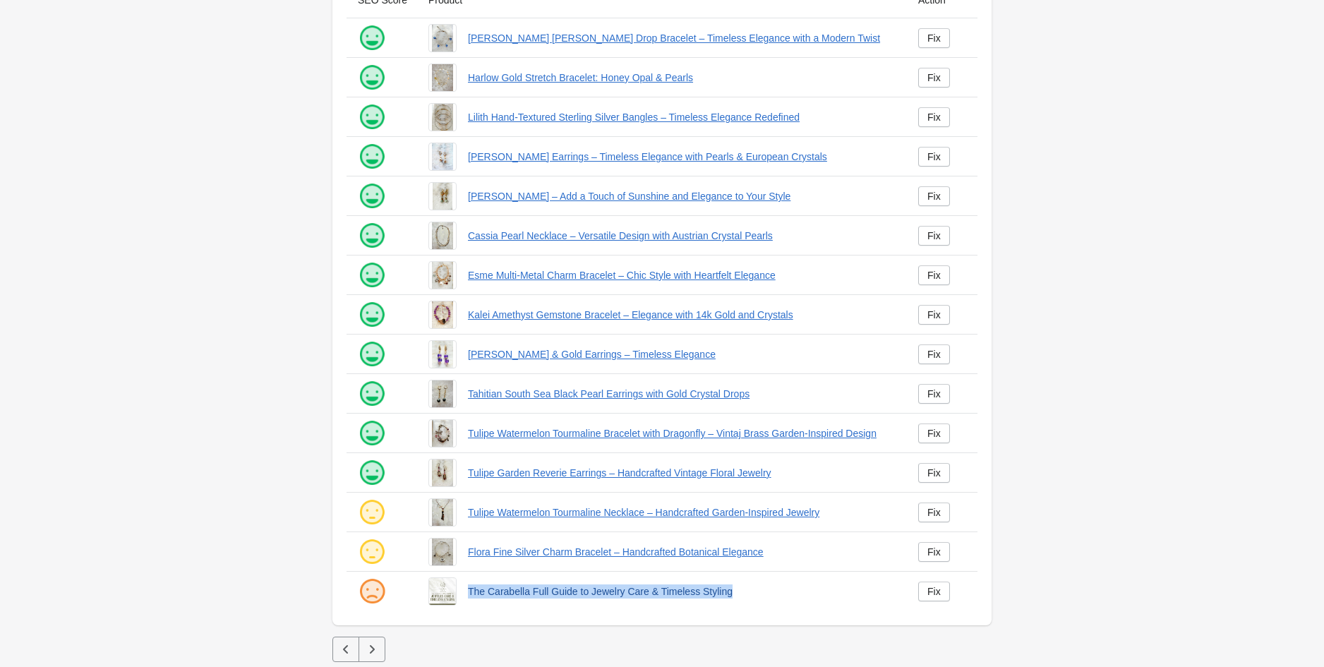
drag, startPoint x: 463, startPoint y: 586, endPoint x: 792, endPoint y: 588, distance: 328.9
click at [792, 588] on div "The Carabella Full Guide to Jewelry Care & Timeless Styling" at bounding box center [656, 586] width 479 height 40
copy link "The Carabella Full Guide to Jewelry Care & Timeless Styling"
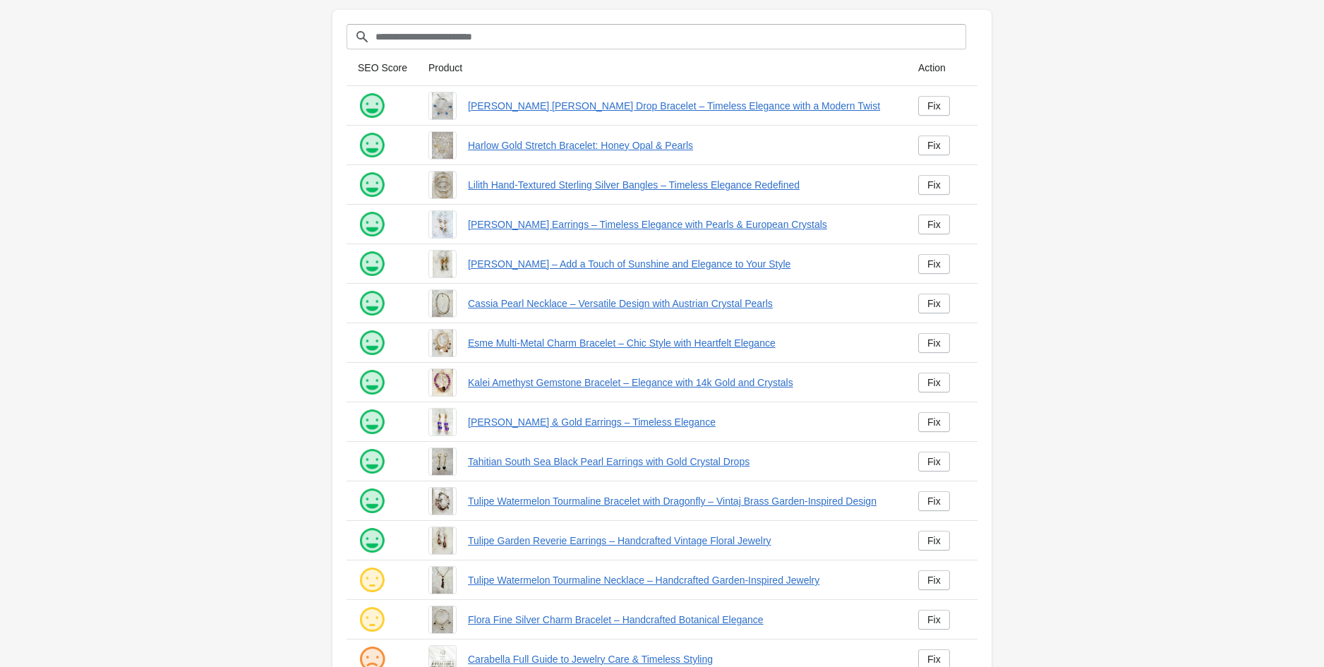
scroll to position [112, 0]
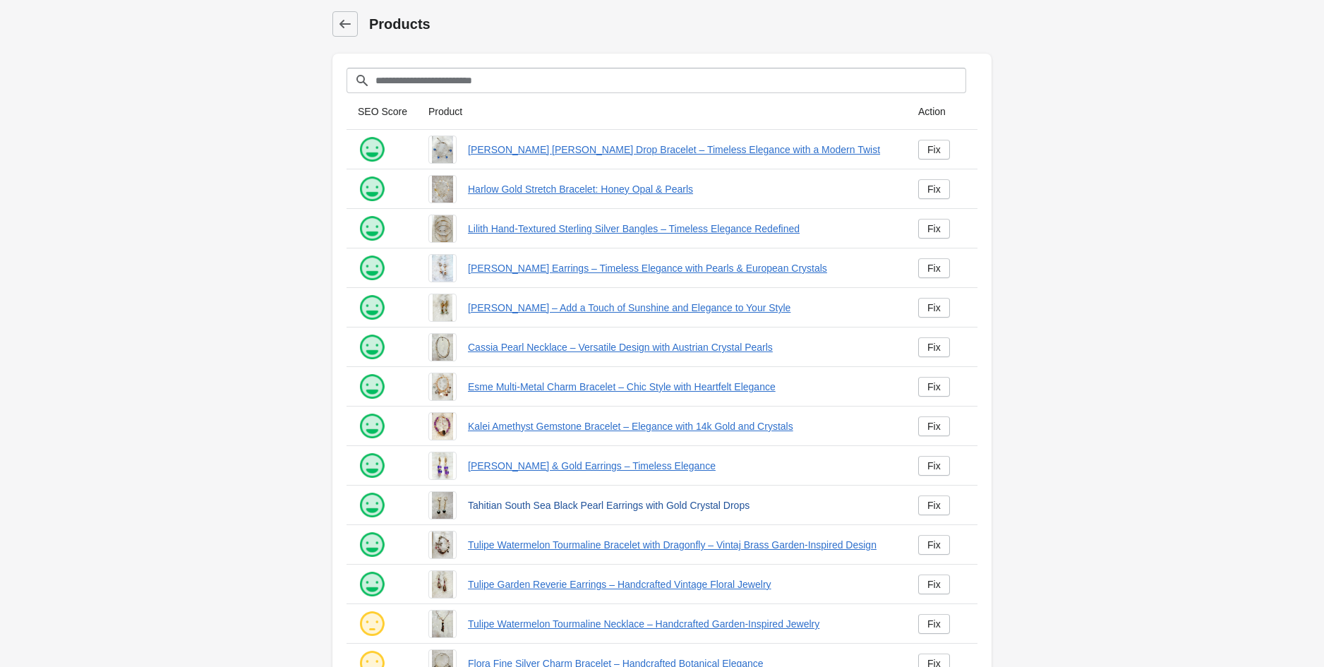
scroll to position [112, 0]
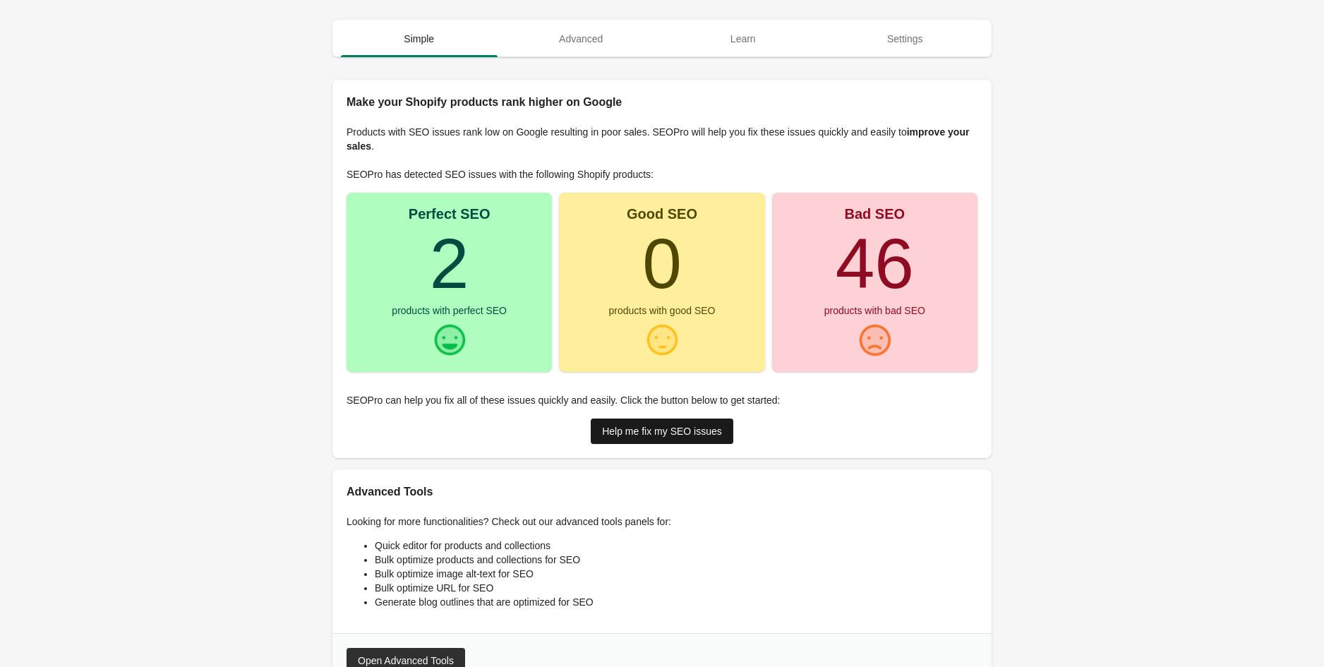
click at [647, 438] on link "Help me fix my SEO issues" at bounding box center [662, 431] width 143 height 25
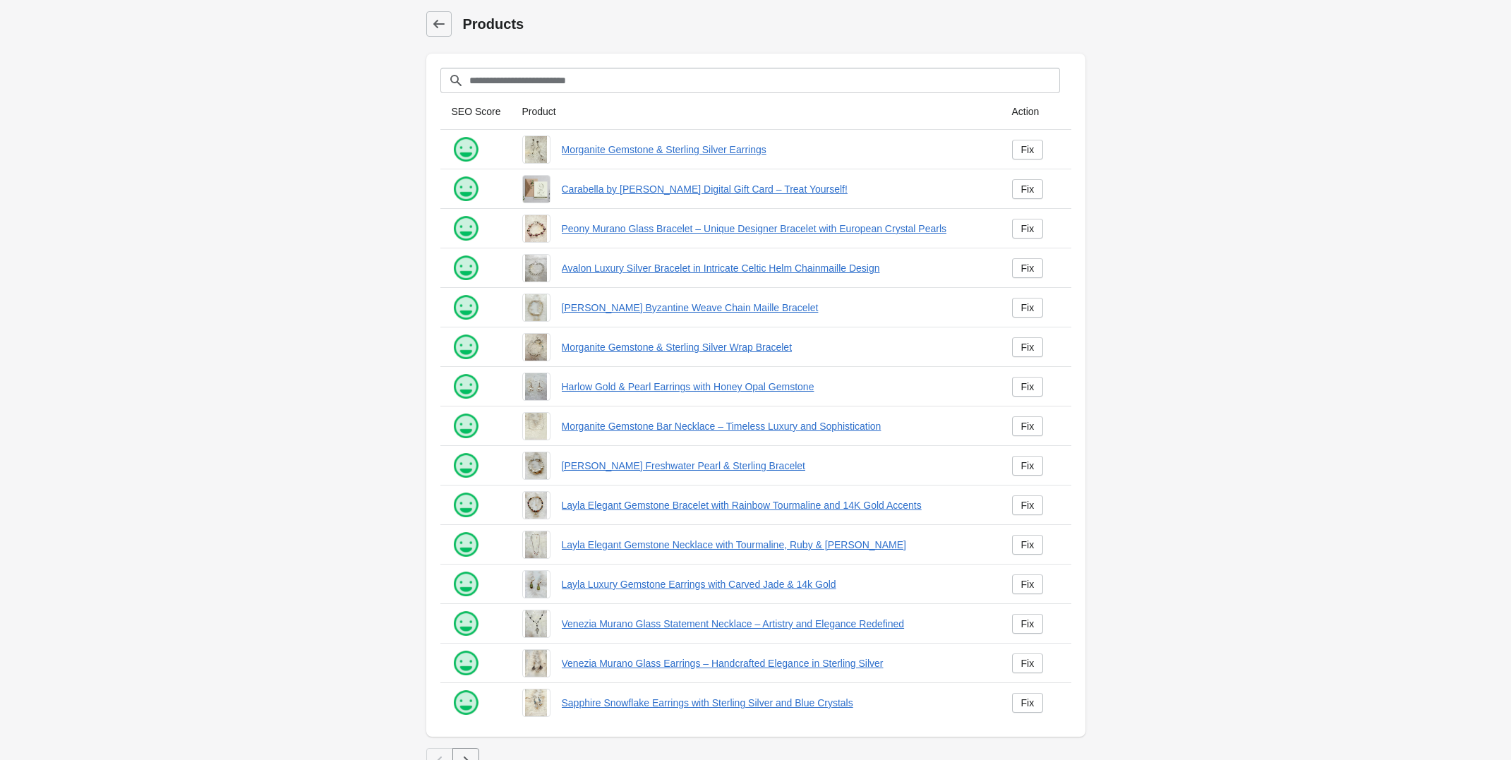
drag, startPoint x: 1316, startPoint y: 4, endPoint x: 1227, endPoint y: 433, distance: 439.0
click at [1228, 433] on main "Products Your are on the free plan. You have access to only 3 SEO edits, 1 bulk…" at bounding box center [755, 389] width 1511 height 779
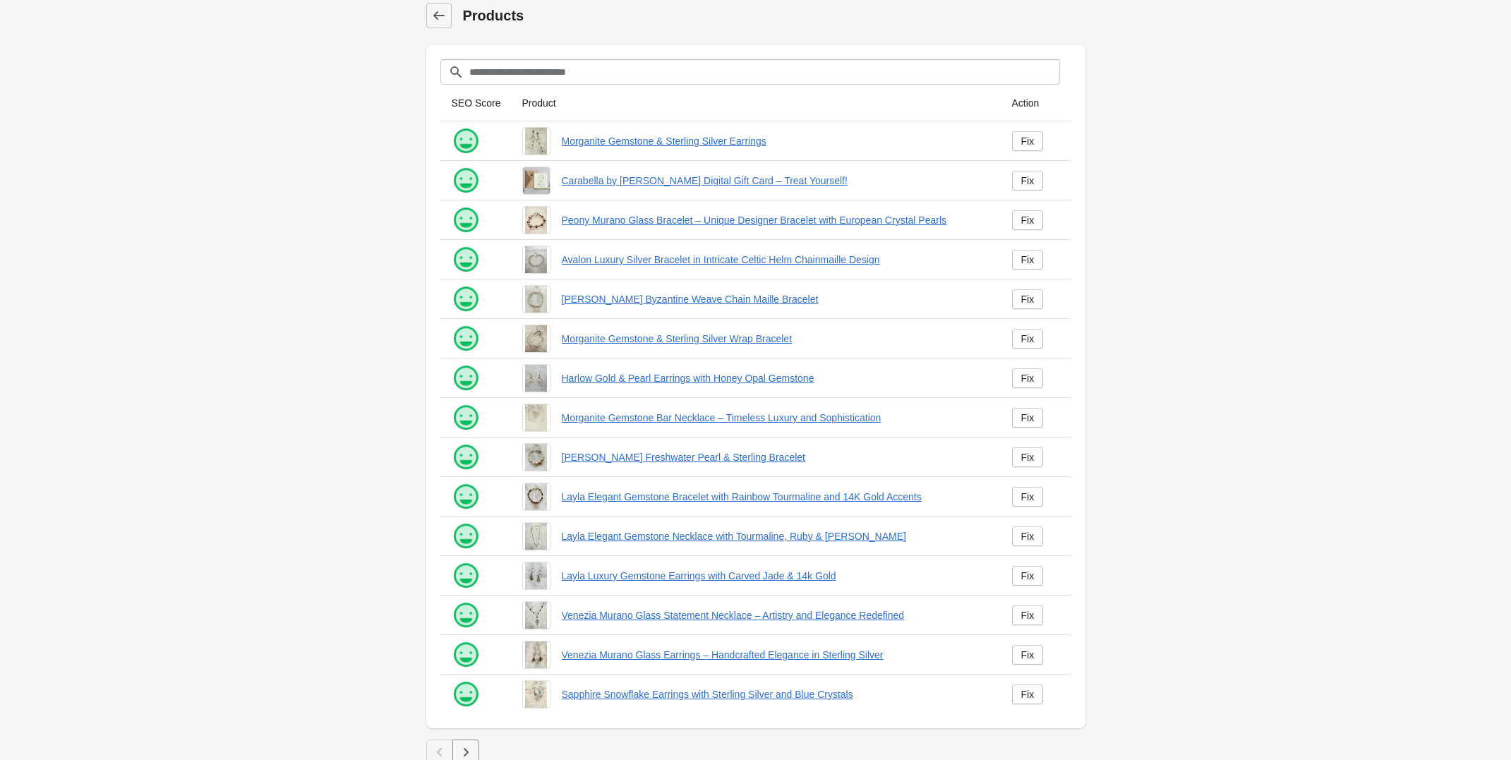
scroll to position [11, 0]
click at [1323, 20] on main "Products Your are on the free plan. You have access to only 3 SEO edits, 1 bulk…" at bounding box center [755, 378] width 1511 height 779
click at [463, 666] on icon "button" at bounding box center [466, 750] width 14 height 14
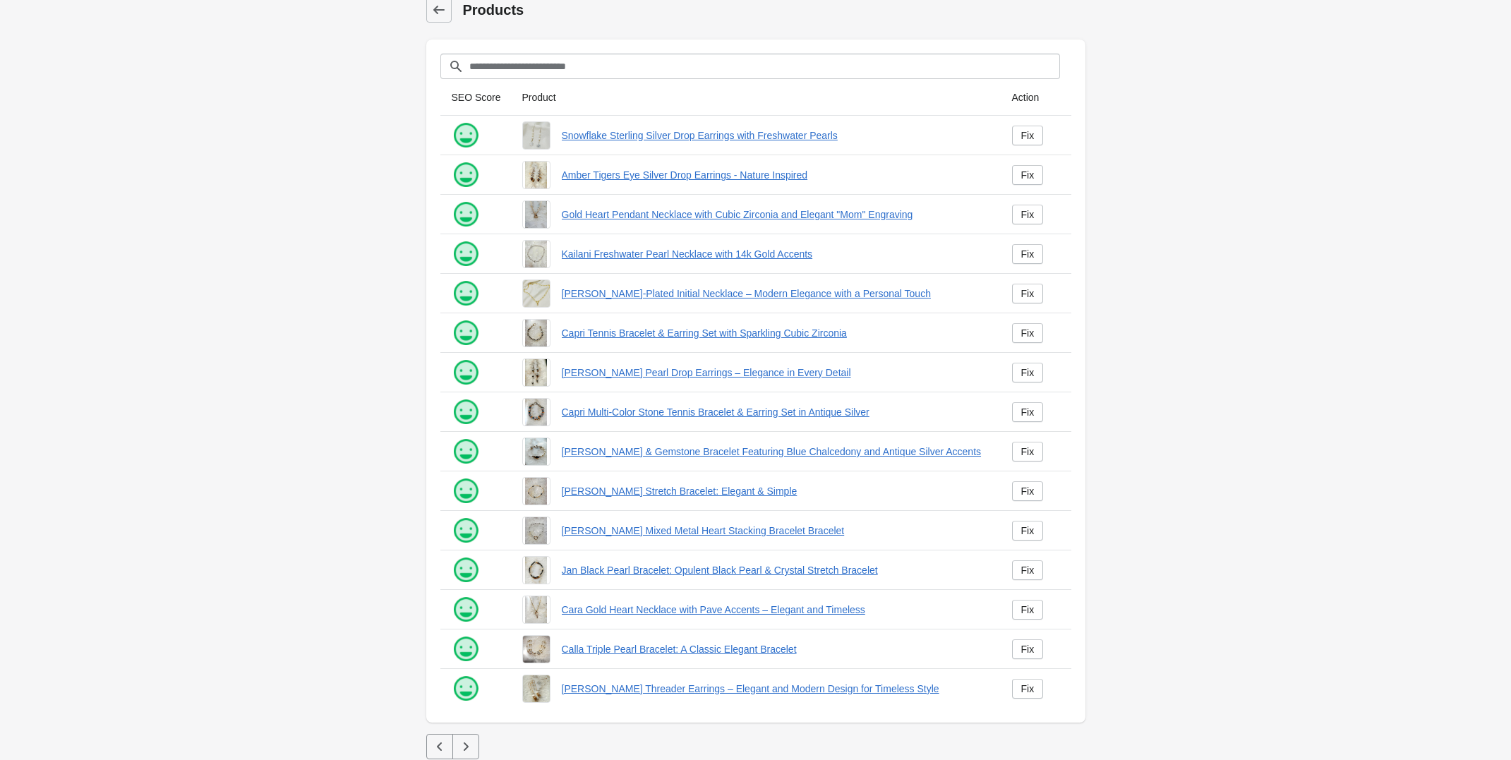
scroll to position [11, 0]
click at [472, 666] on icon "button" at bounding box center [466, 750] width 14 height 14
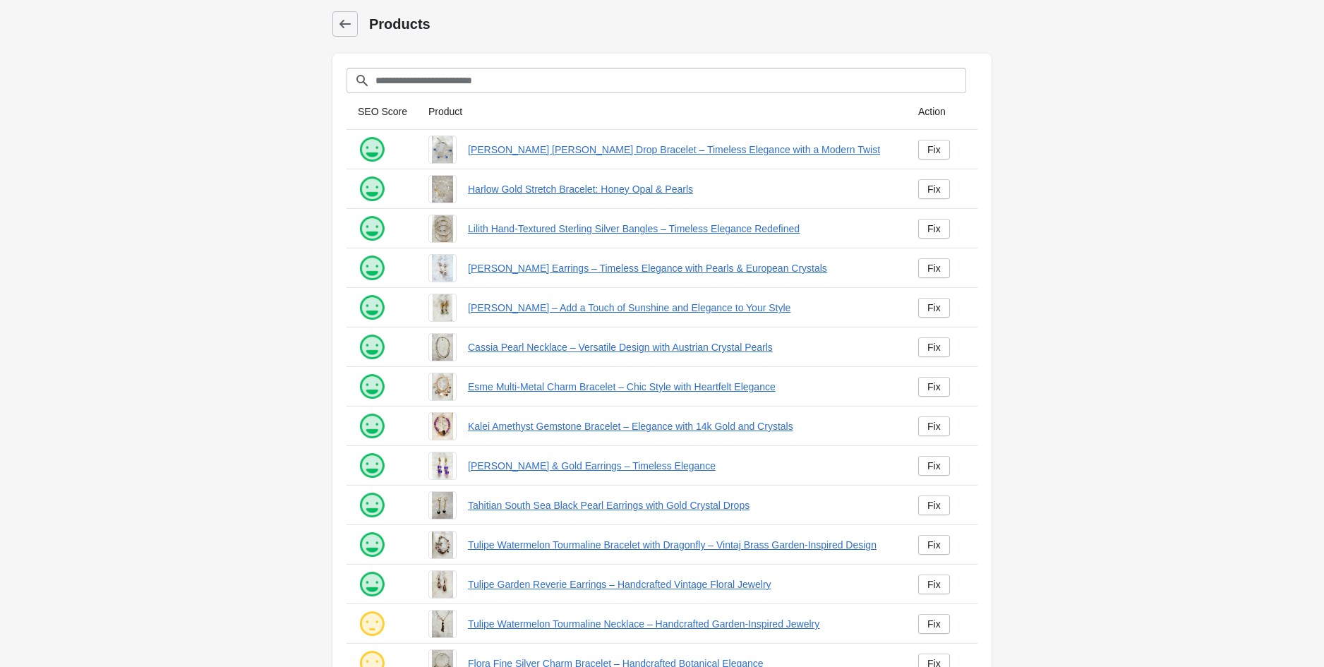
drag, startPoint x: 1474, startPoint y: 6, endPoint x: 1322, endPoint y: 535, distance: 550.0
click at [1322, 536] on main "Products Your are on the free plan. You have access to only 3 SEO edits, 1 bulk…" at bounding box center [662, 389] width 1324 height 779
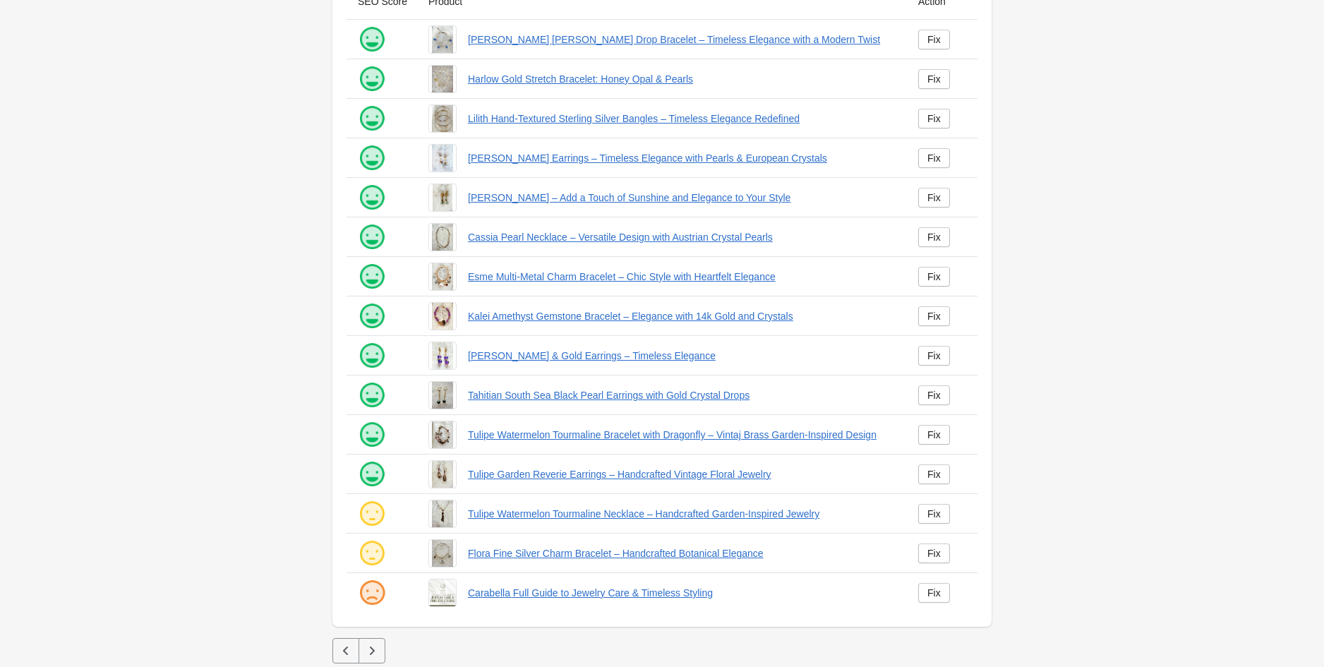
scroll to position [112, 0]
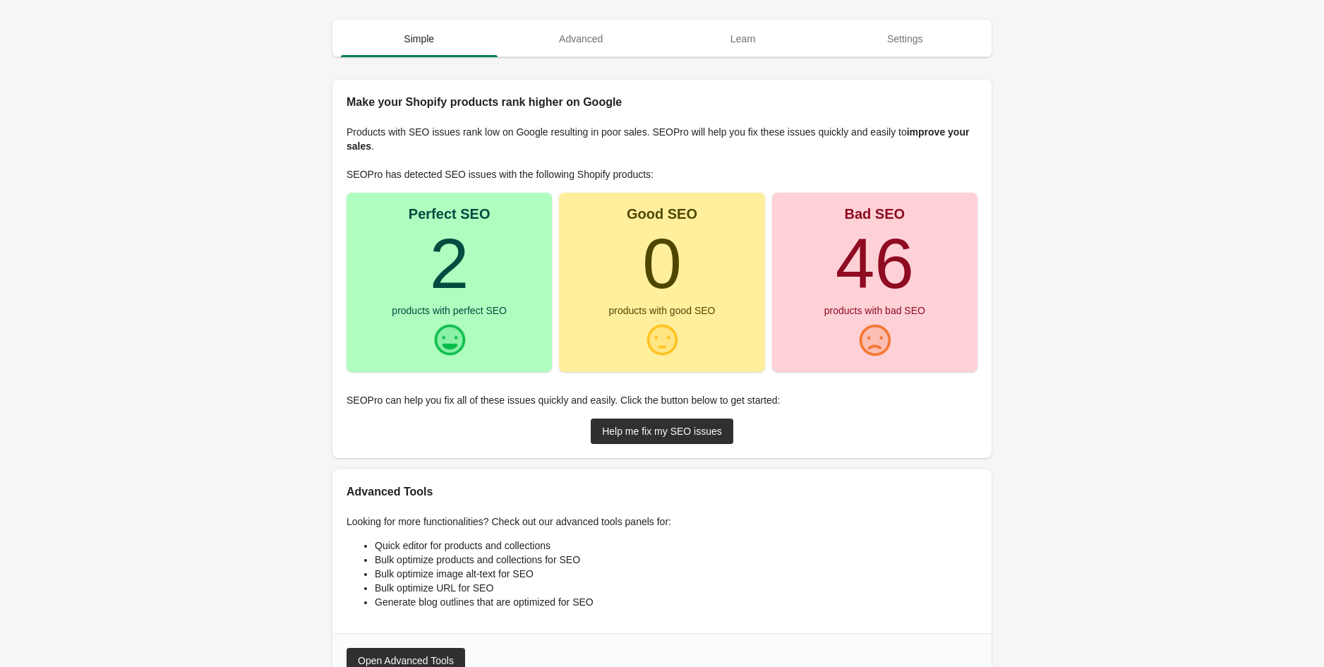
click at [863, 332] on div at bounding box center [874, 340] width 35 height 35
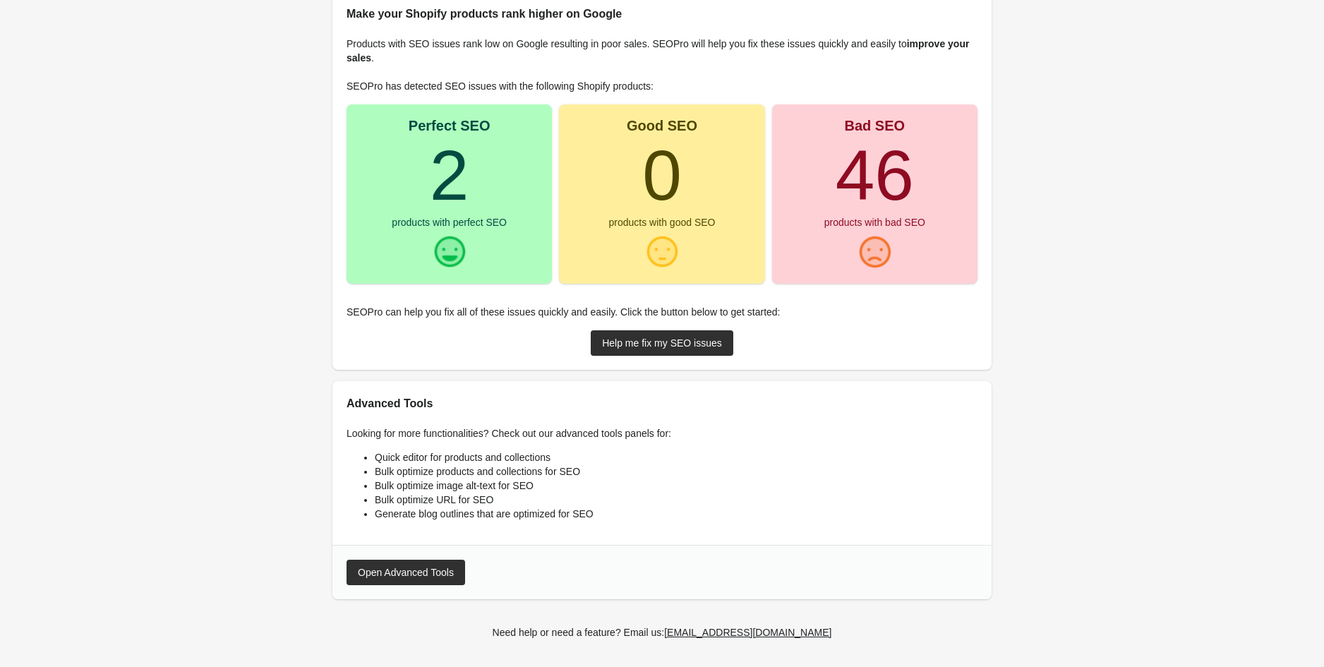
scroll to position [89, 0]
